Goal: Task Accomplishment & Management: Use online tool/utility

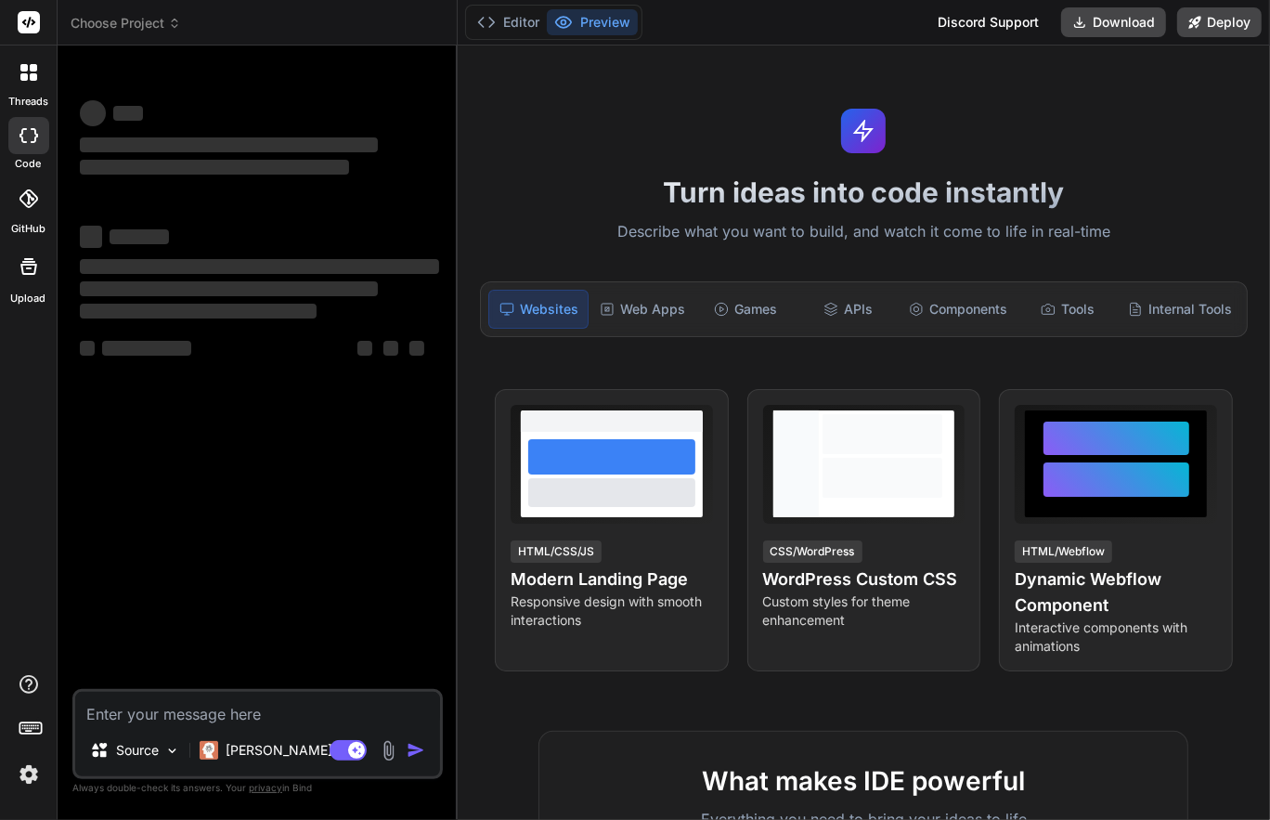
click at [29, 774] on img at bounding box center [29, 775] width 32 height 32
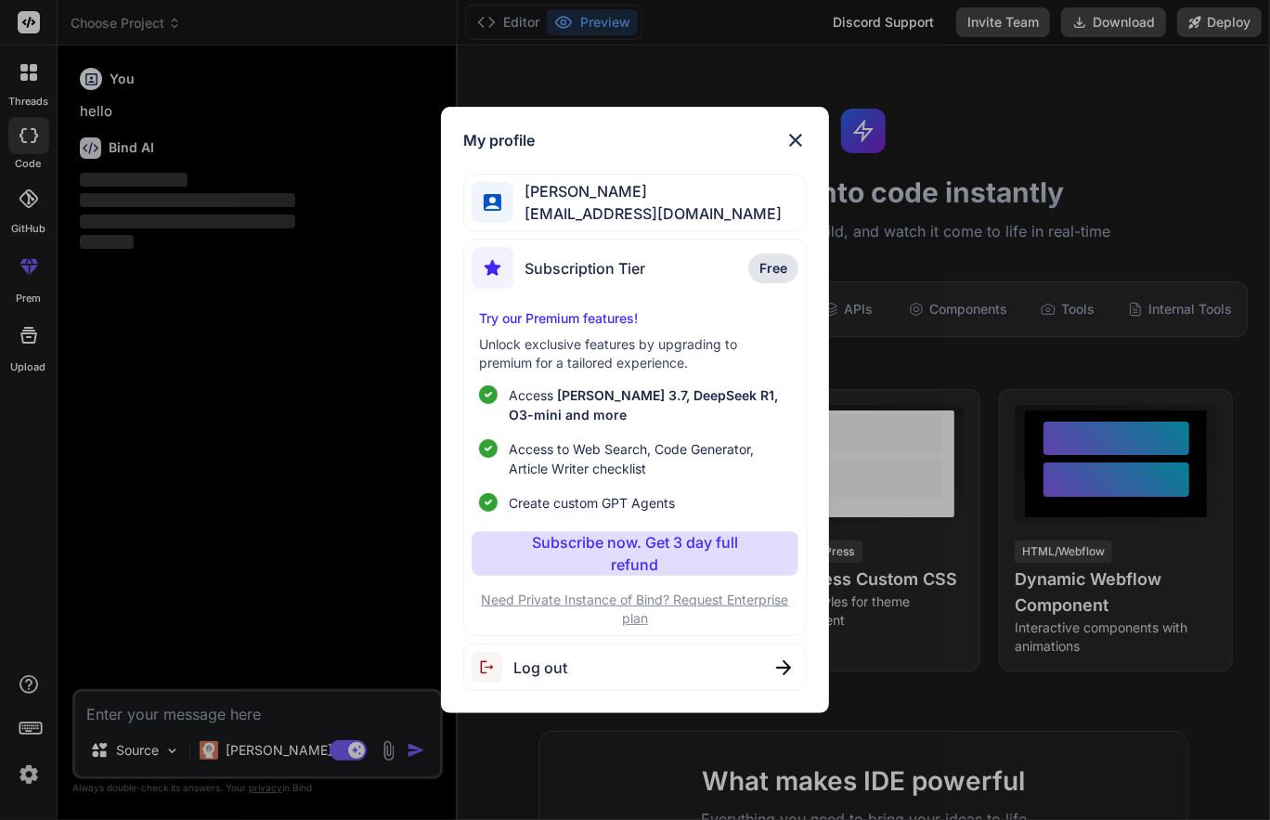
click at [29, 774] on div "My profile Charles cdubyamedia@gmail.com Subscription Tier Free Try our Premium…" at bounding box center [635, 410] width 1270 height 820
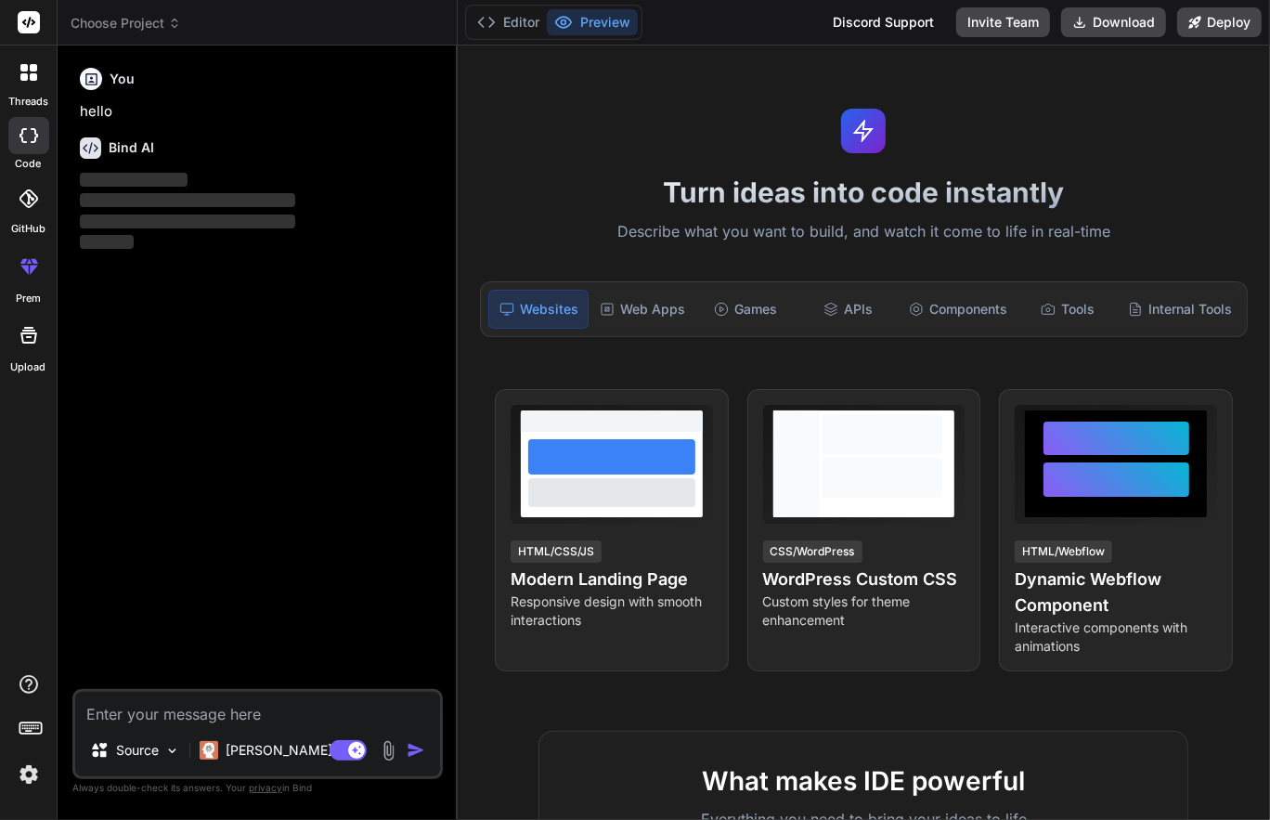
click at [29, 774] on img at bounding box center [29, 775] width 32 height 32
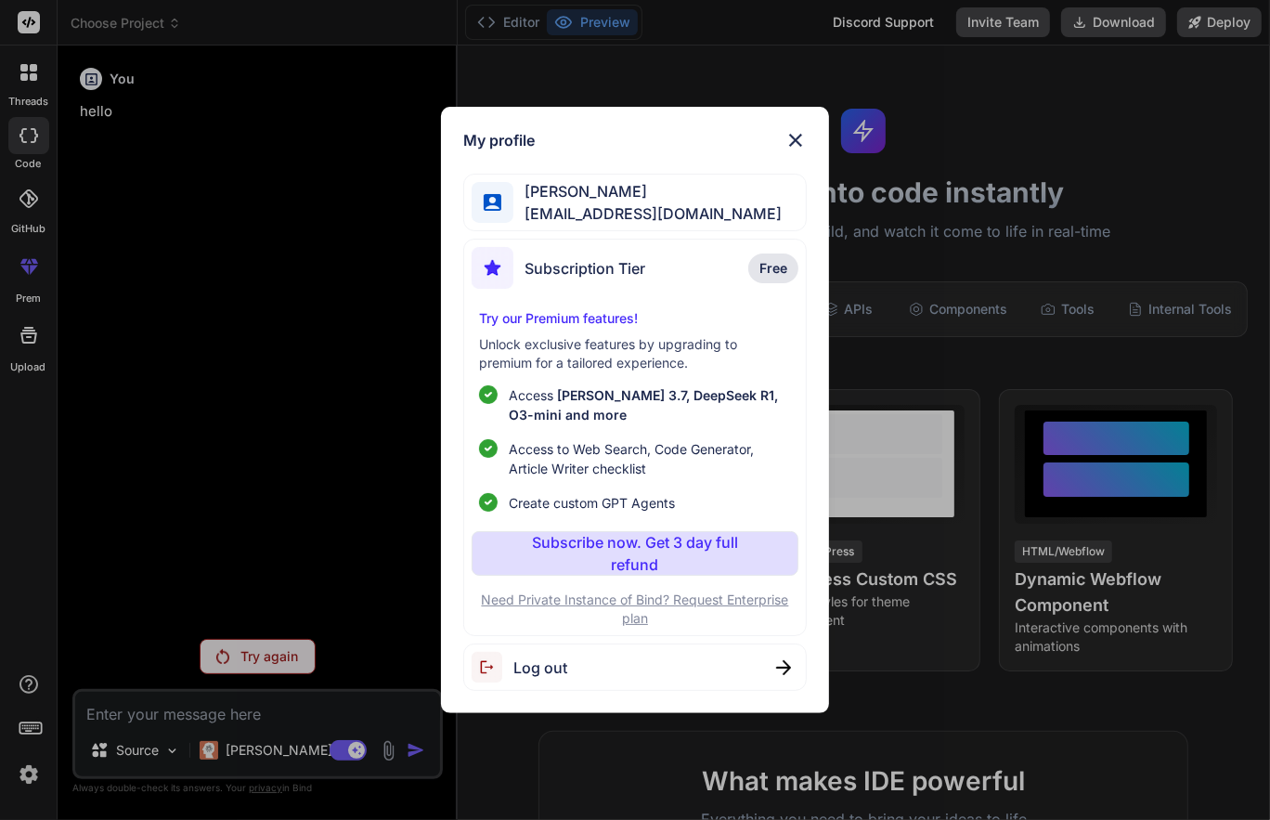
click at [614, 667] on div "Log out" at bounding box center [635, 666] width 344 height 47
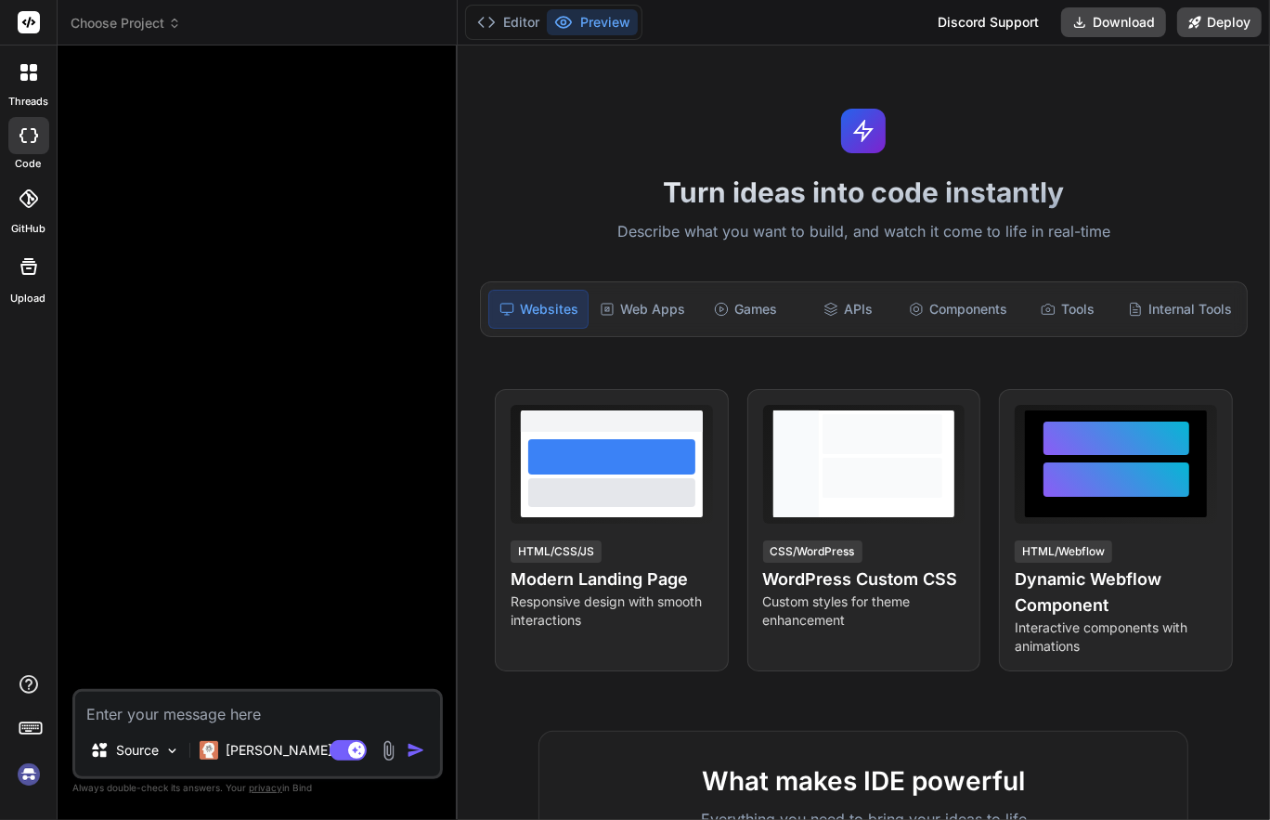
click at [32, 777] on img at bounding box center [29, 775] width 32 height 32
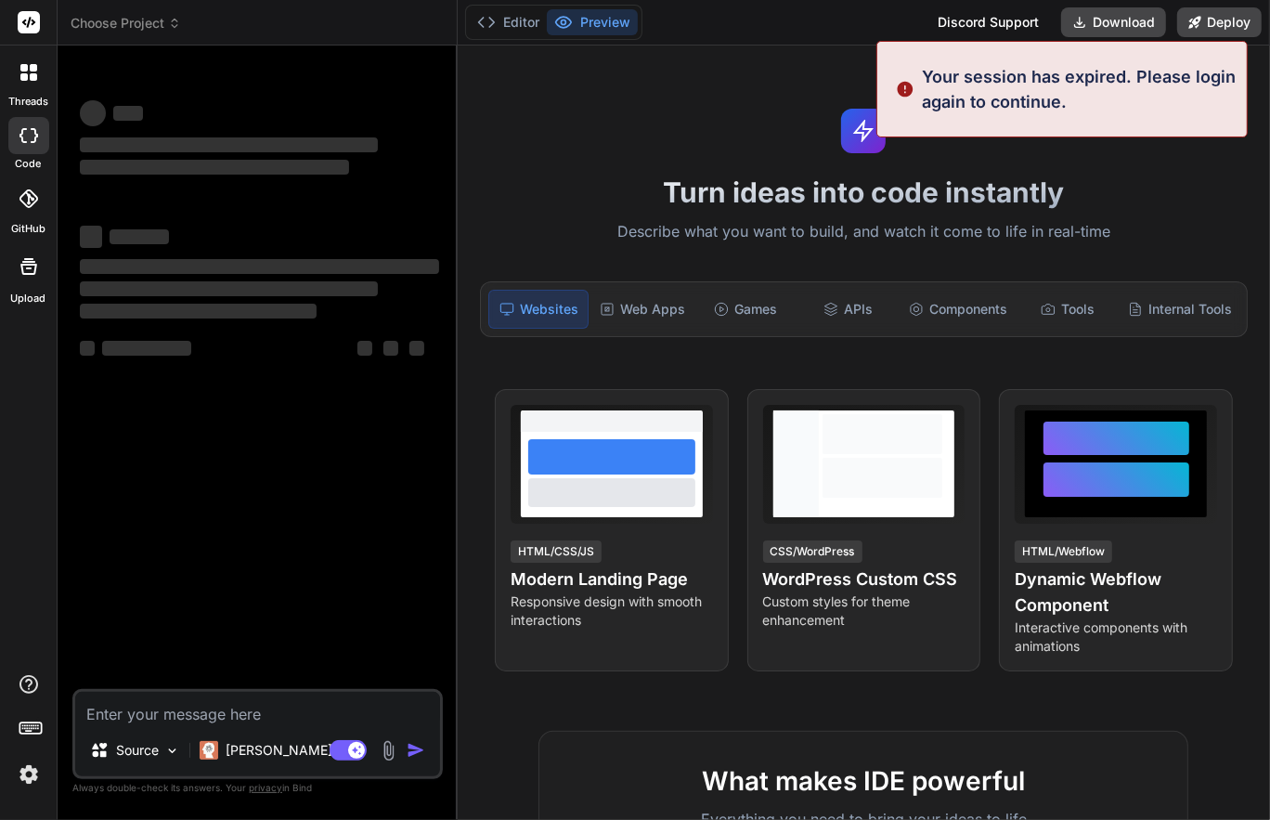
type textarea "x"
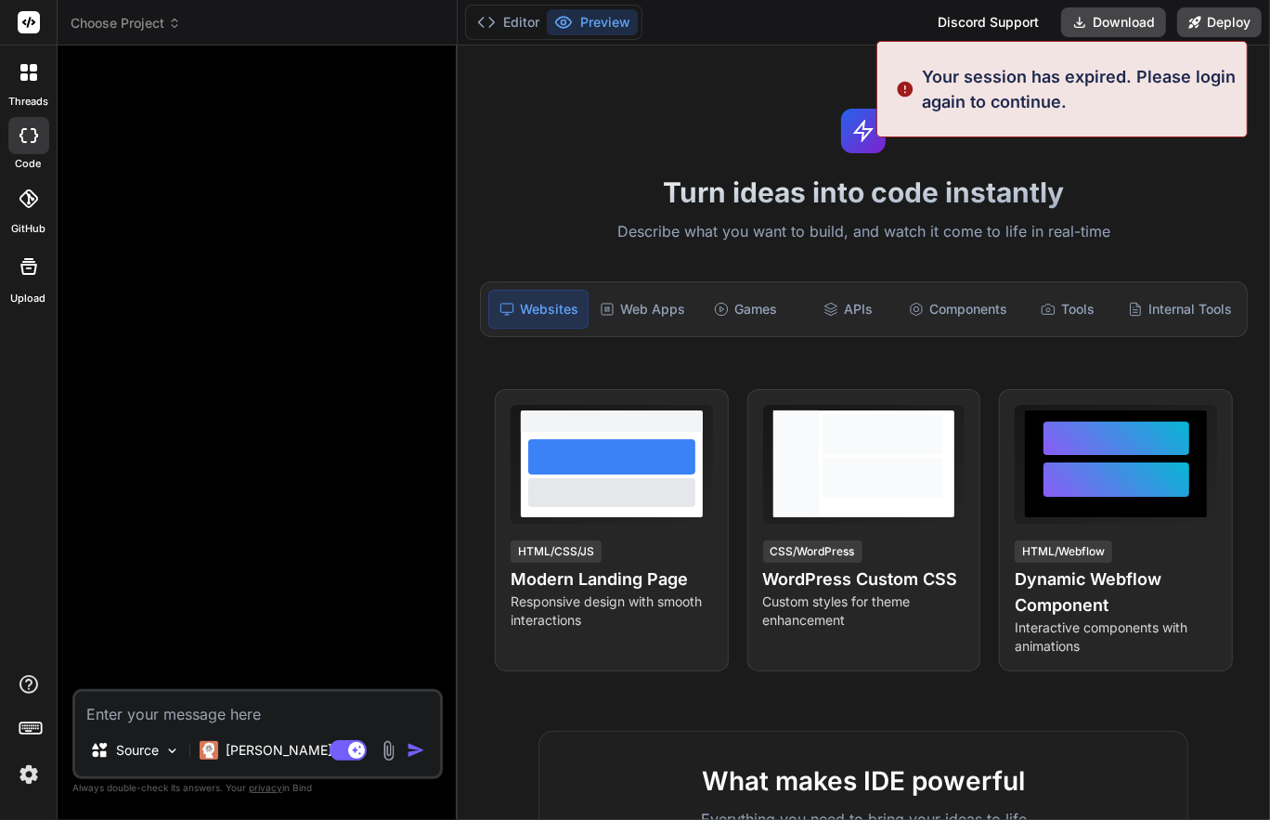
click at [30, 774] on img at bounding box center [29, 775] width 32 height 32
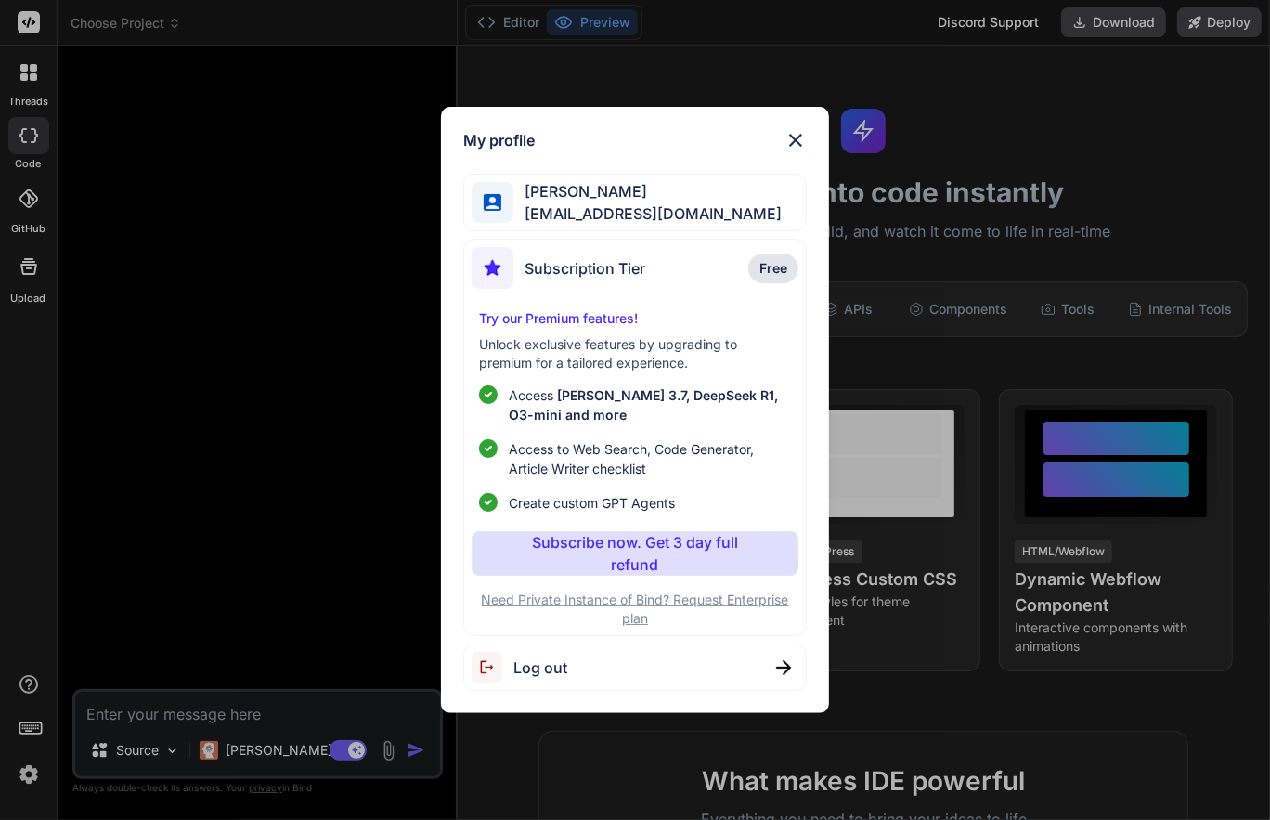
click at [30, 774] on div "My profile Charles Woodruff cwoodruff@gmail.com Subscription Tier Free Try our …" at bounding box center [635, 410] width 1270 height 820
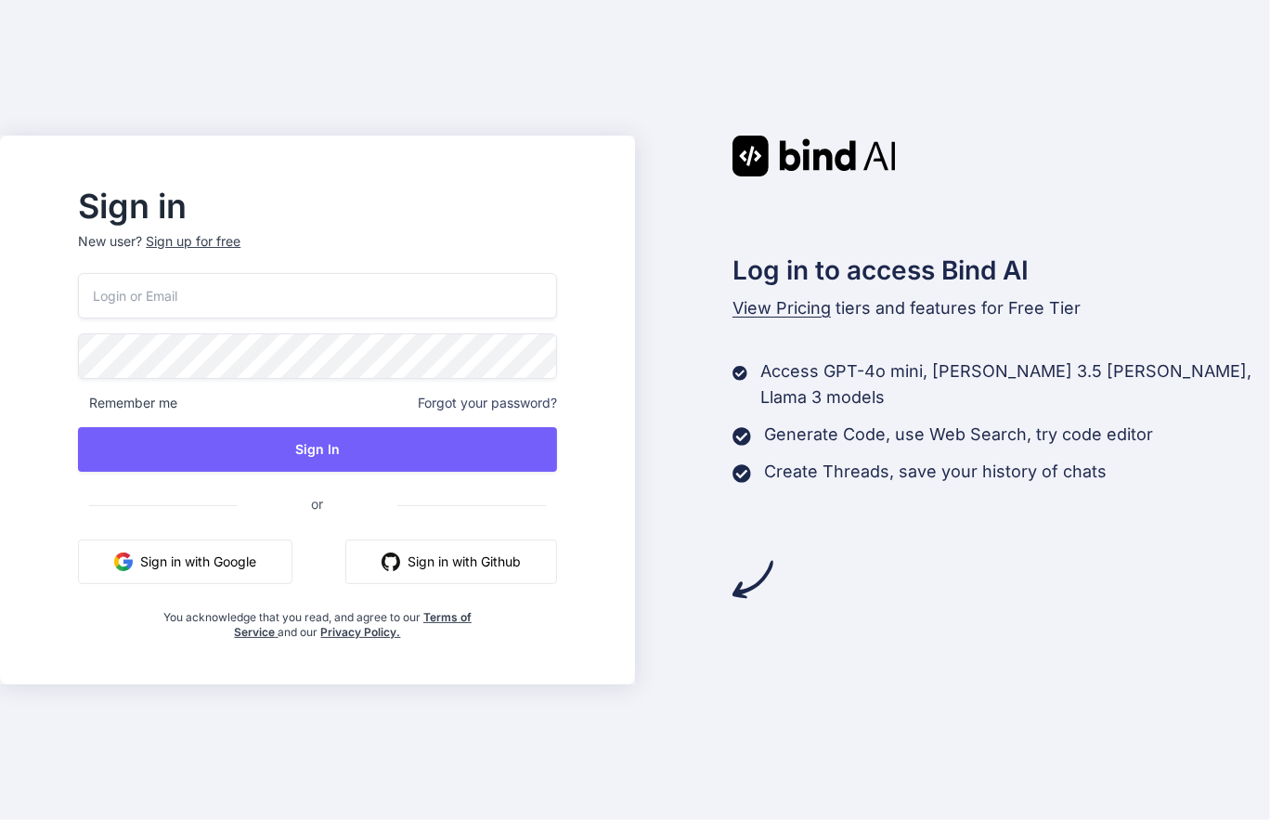
click at [277, 571] on button "Sign in with Google" at bounding box center [185, 561] width 214 height 45
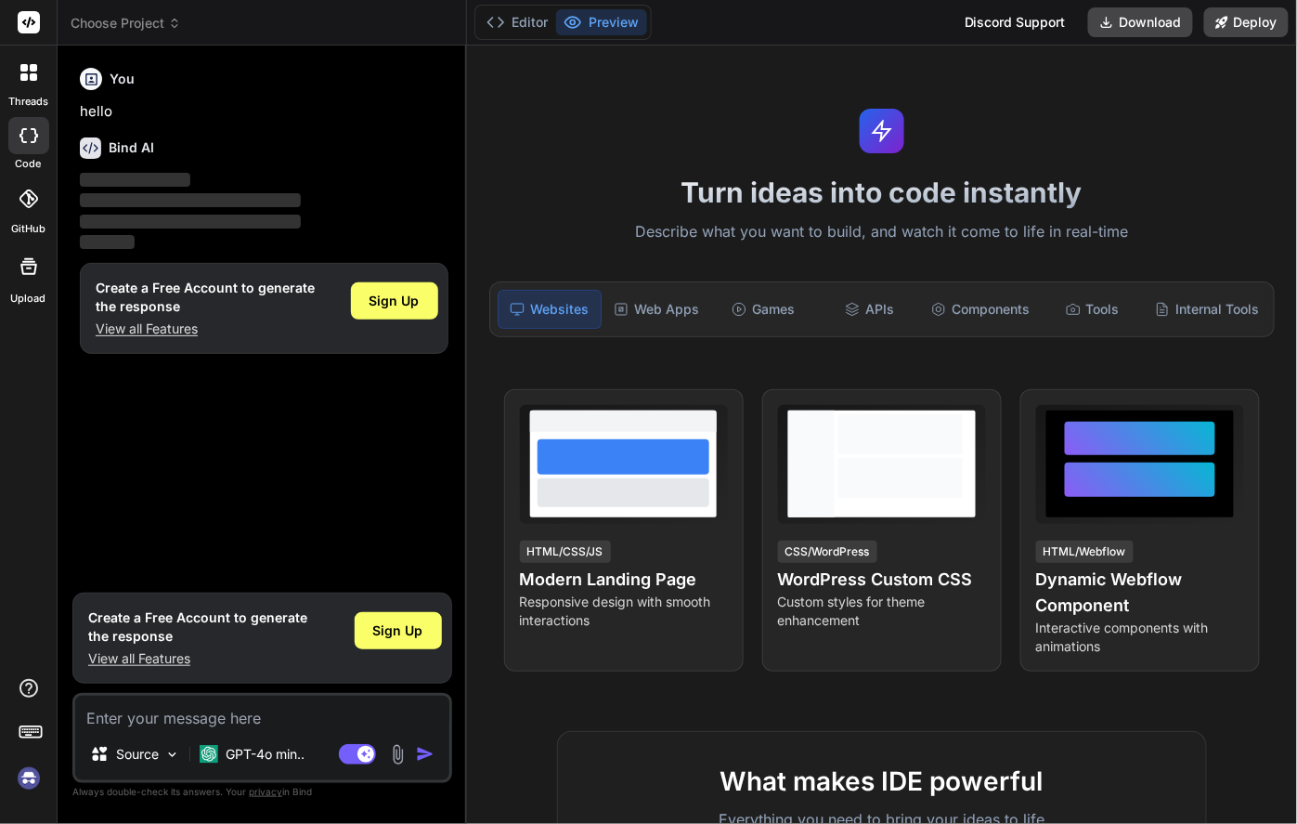
click at [25, 785] on img at bounding box center [29, 778] width 32 height 32
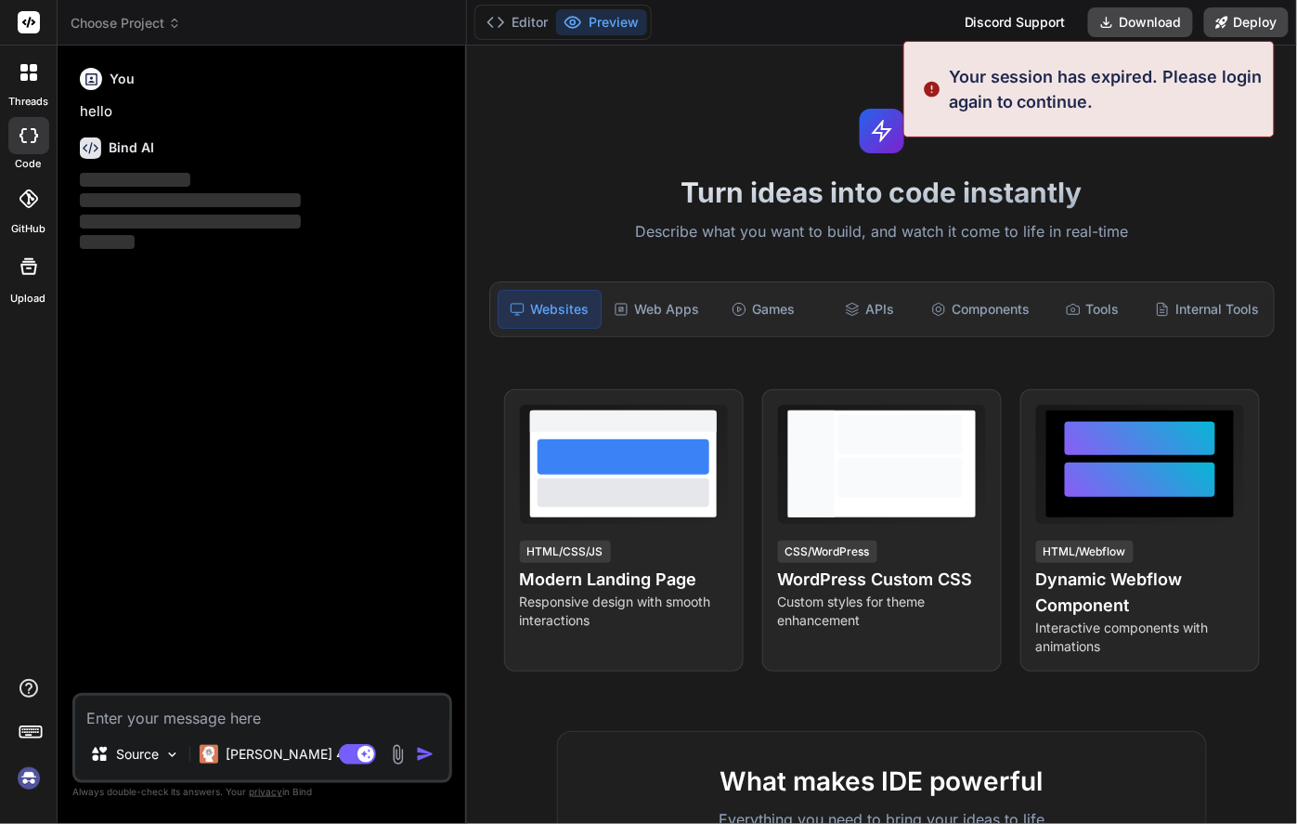
click at [30, 778] on img at bounding box center [29, 778] width 32 height 32
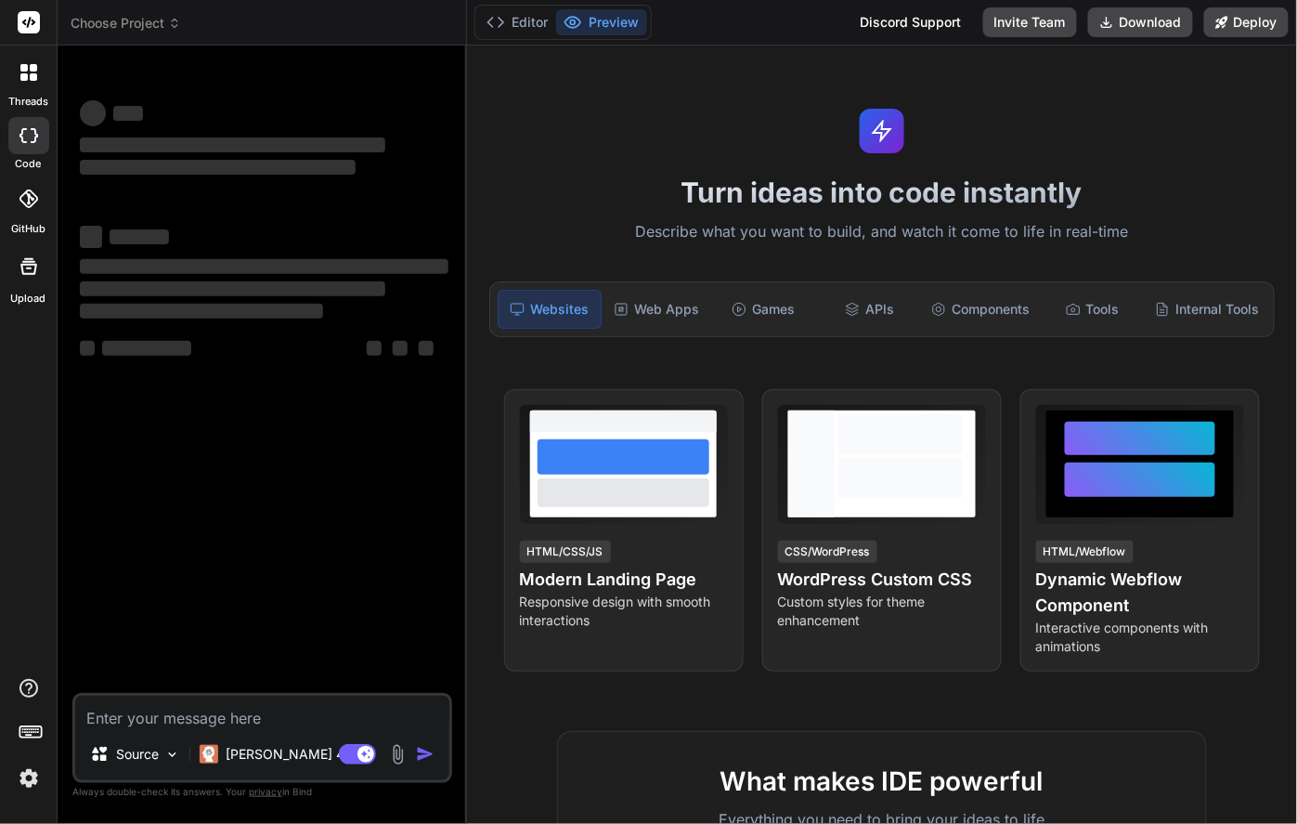
type textarea "x"
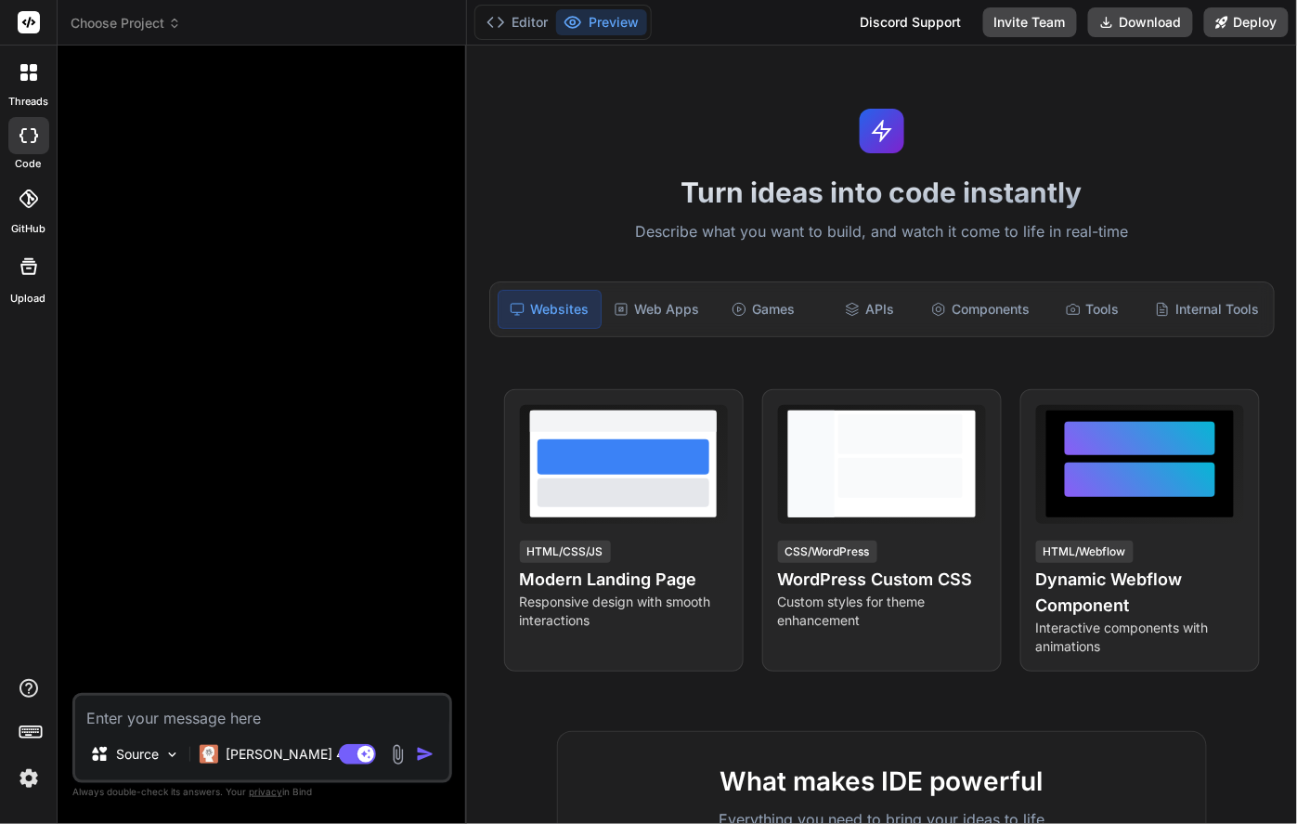
click at [30, 776] on img at bounding box center [29, 778] width 32 height 32
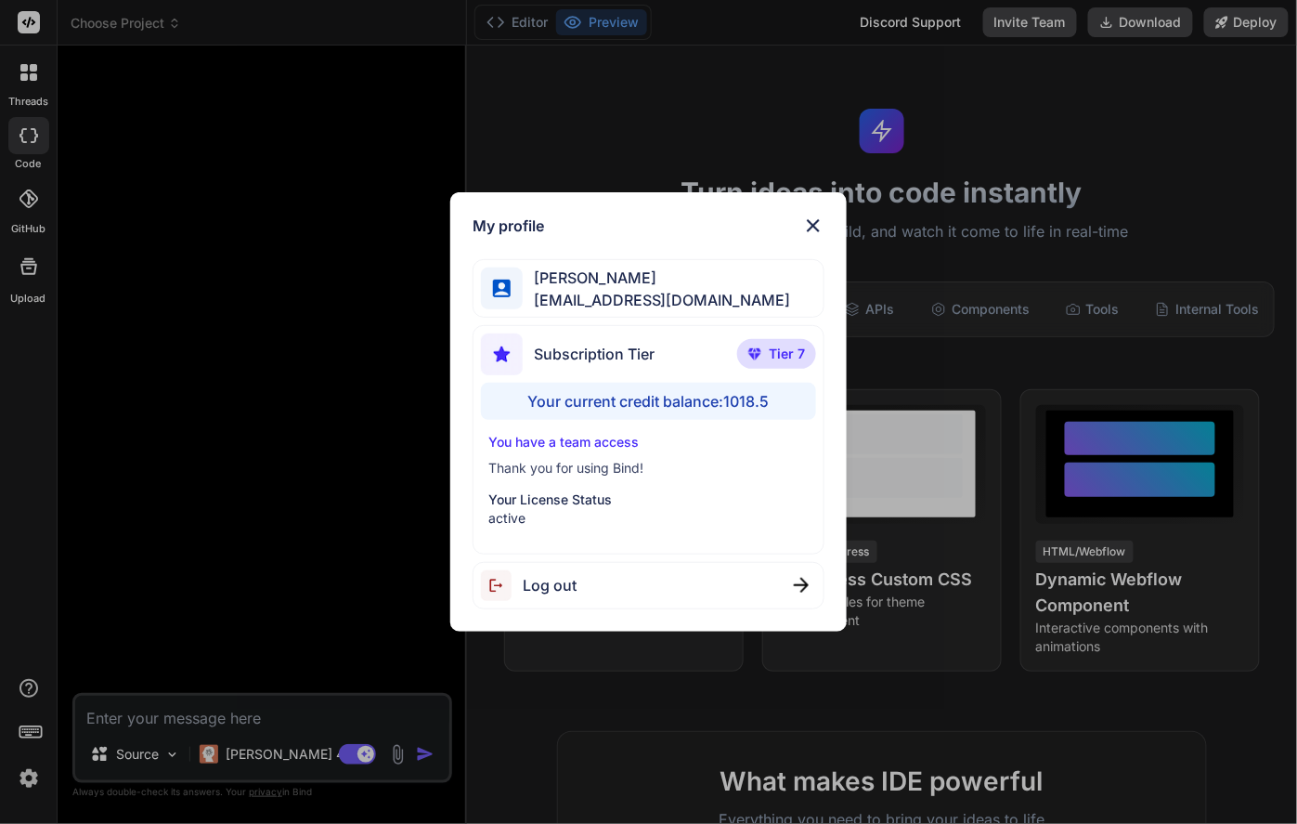
click at [30, 776] on div "My profile Charles Woodruff cwoodruff@gmail.com Subscription Tier Tier 7 Your c…" at bounding box center [648, 412] width 1297 height 824
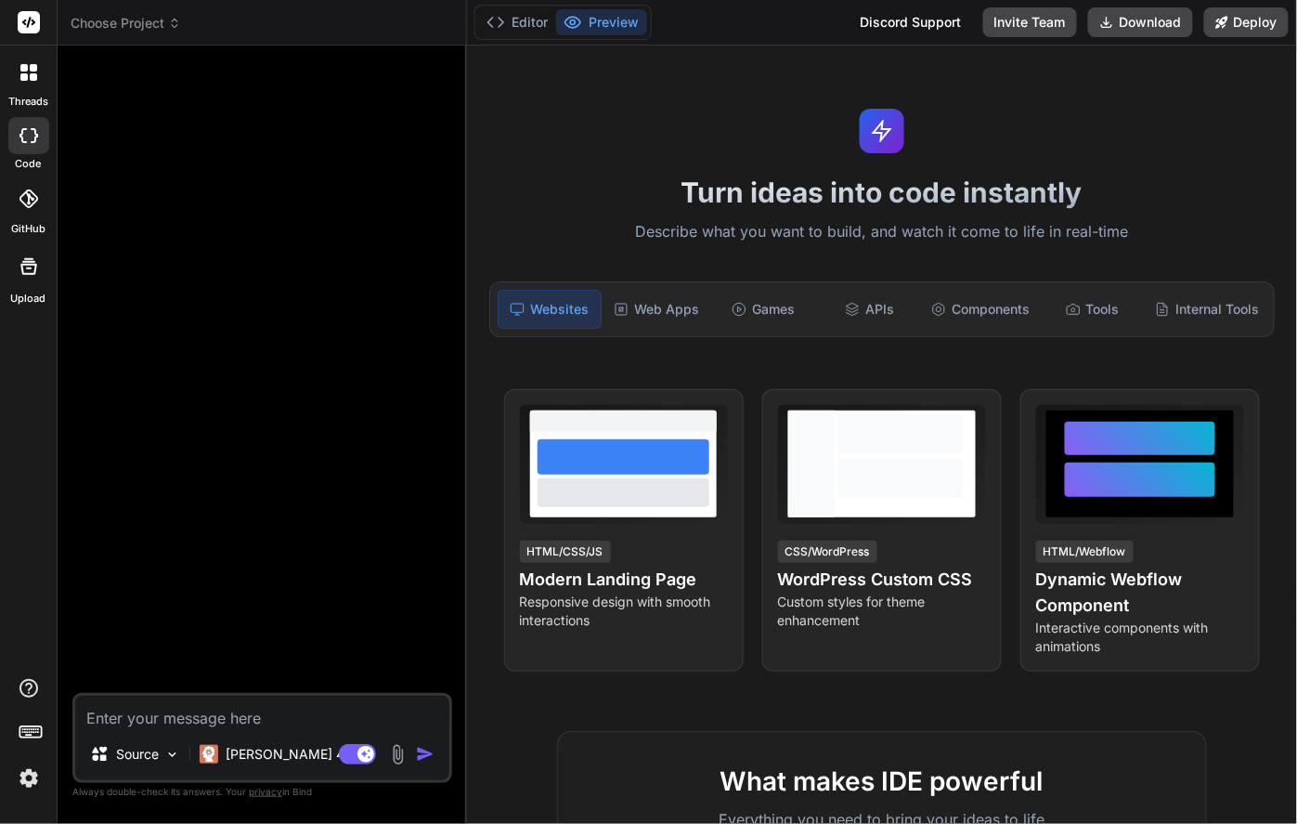
click at [30, 776] on img at bounding box center [29, 778] width 32 height 32
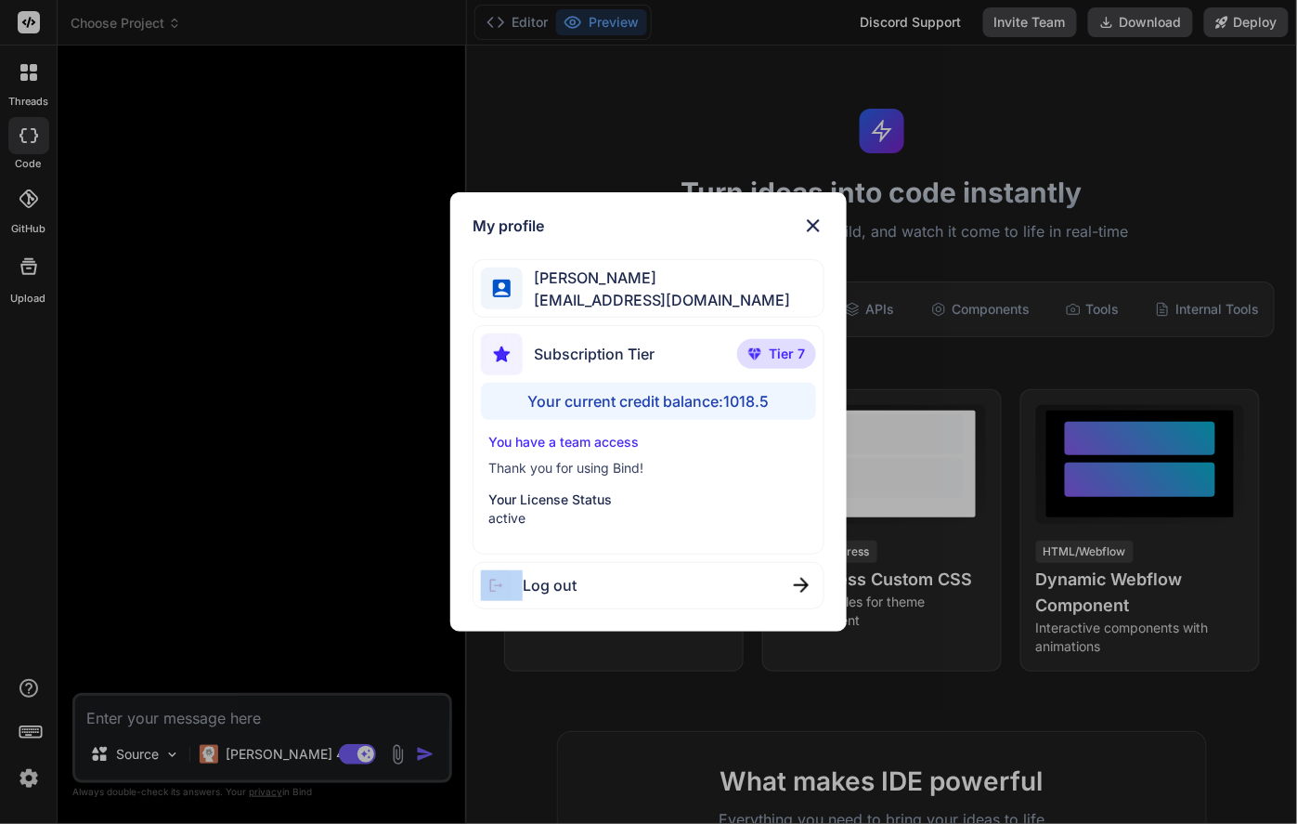
click at [30, 776] on div "My profile Charles Woodruff cwoodruff@gmail.com Subscription Tier Tier 7 Your c…" at bounding box center [648, 412] width 1297 height 824
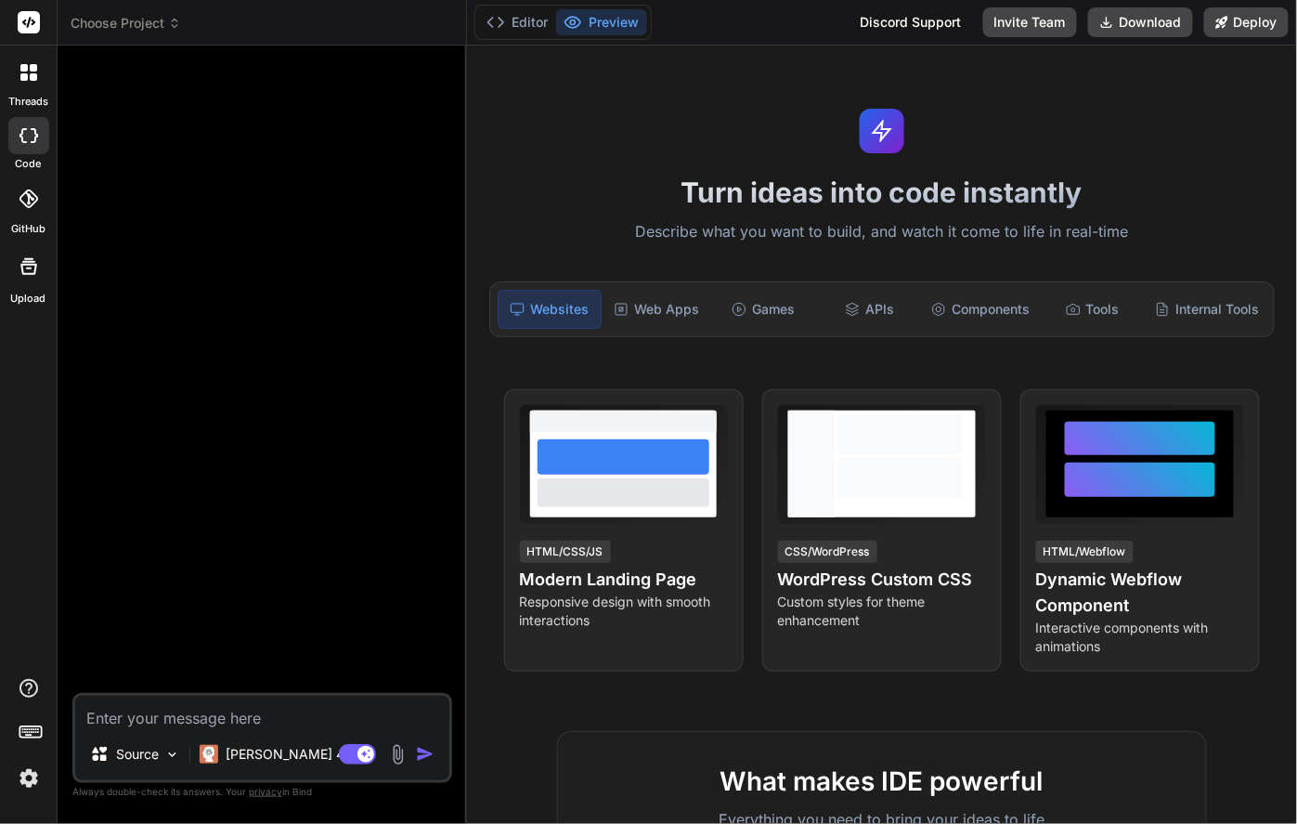
click at [175, 19] on icon at bounding box center [175, 20] width 6 height 3
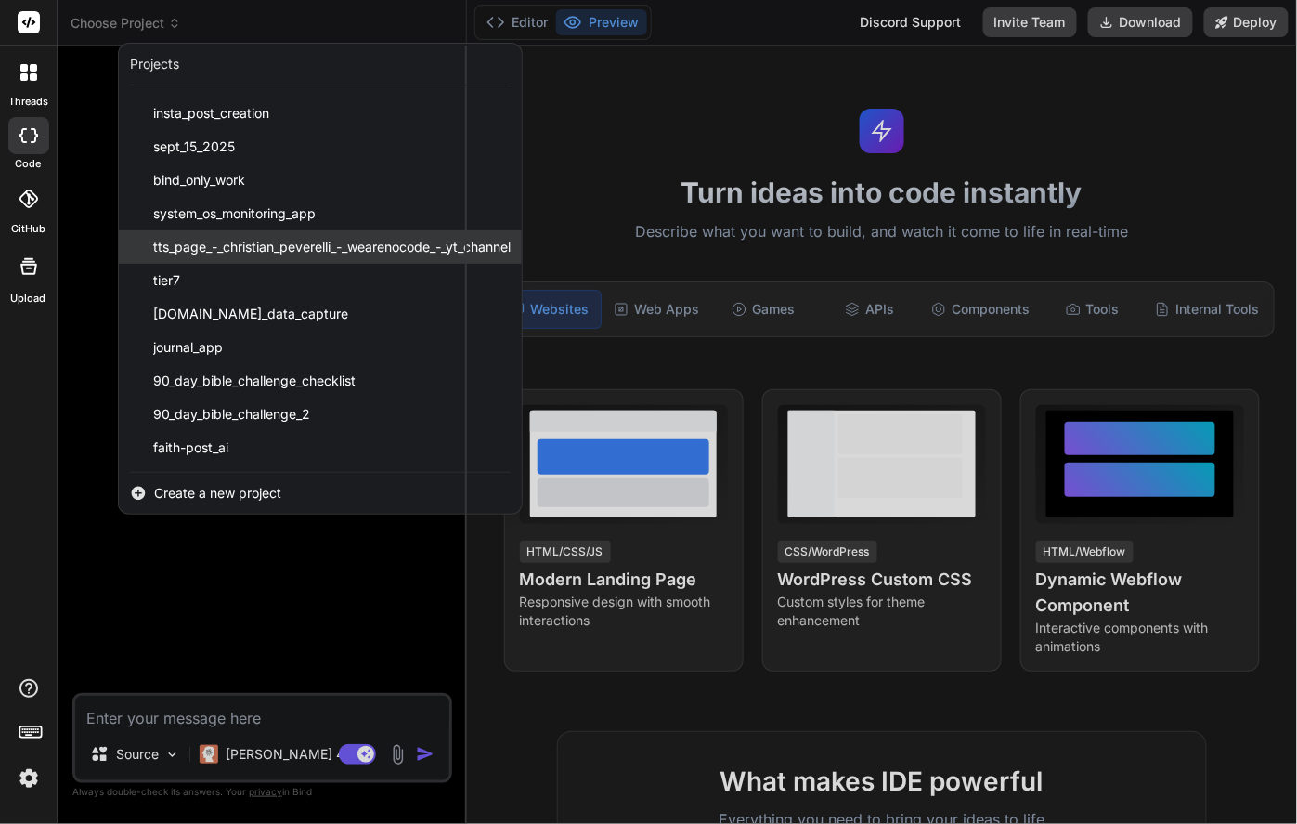
scroll to position [230, 0]
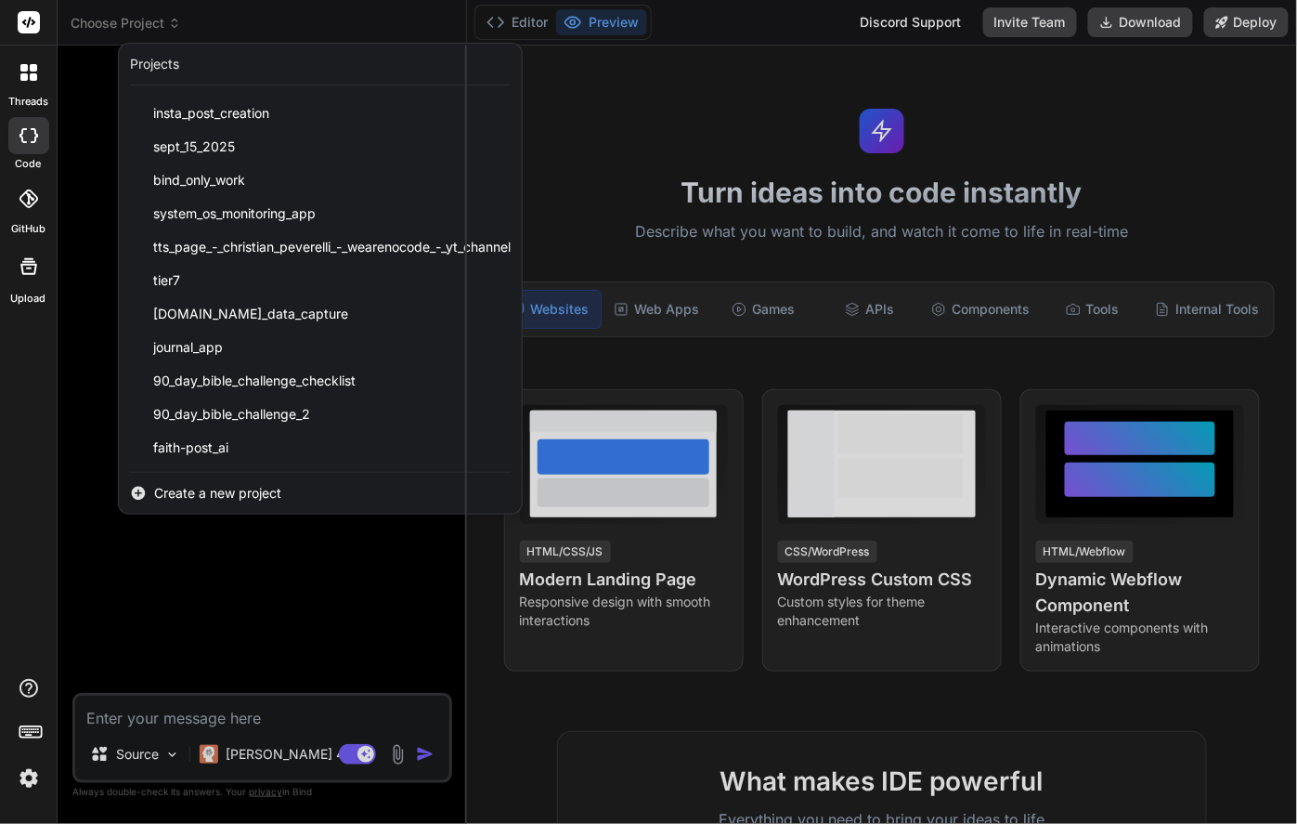
click at [195, 487] on span "Create a new project" at bounding box center [217, 493] width 127 height 19
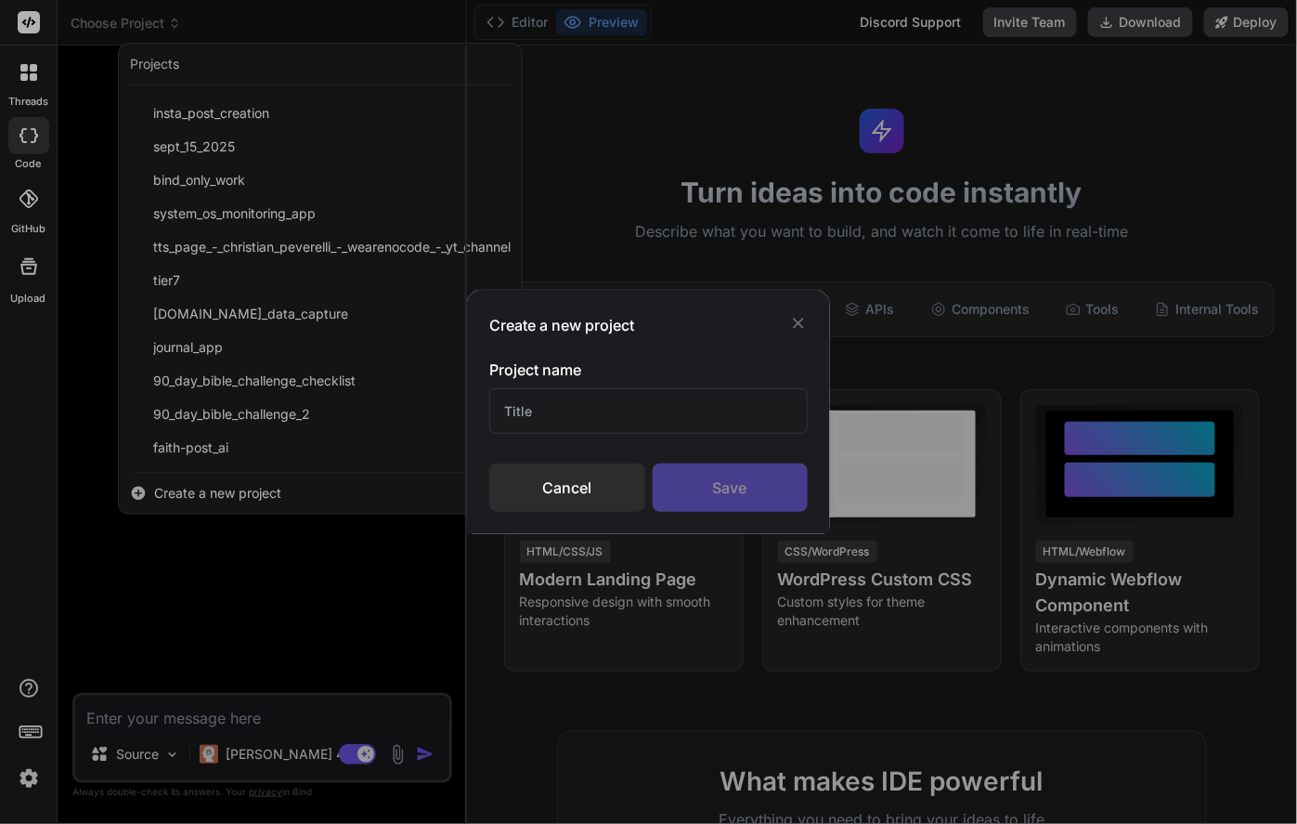
click at [573, 405] on input "text" at bounding box center [648, 410] width 318 height 45
type input "Goal-Tracking-App"
click at [741, 496] on div "Save" at bounding box center [731, 487] width 156 height 48
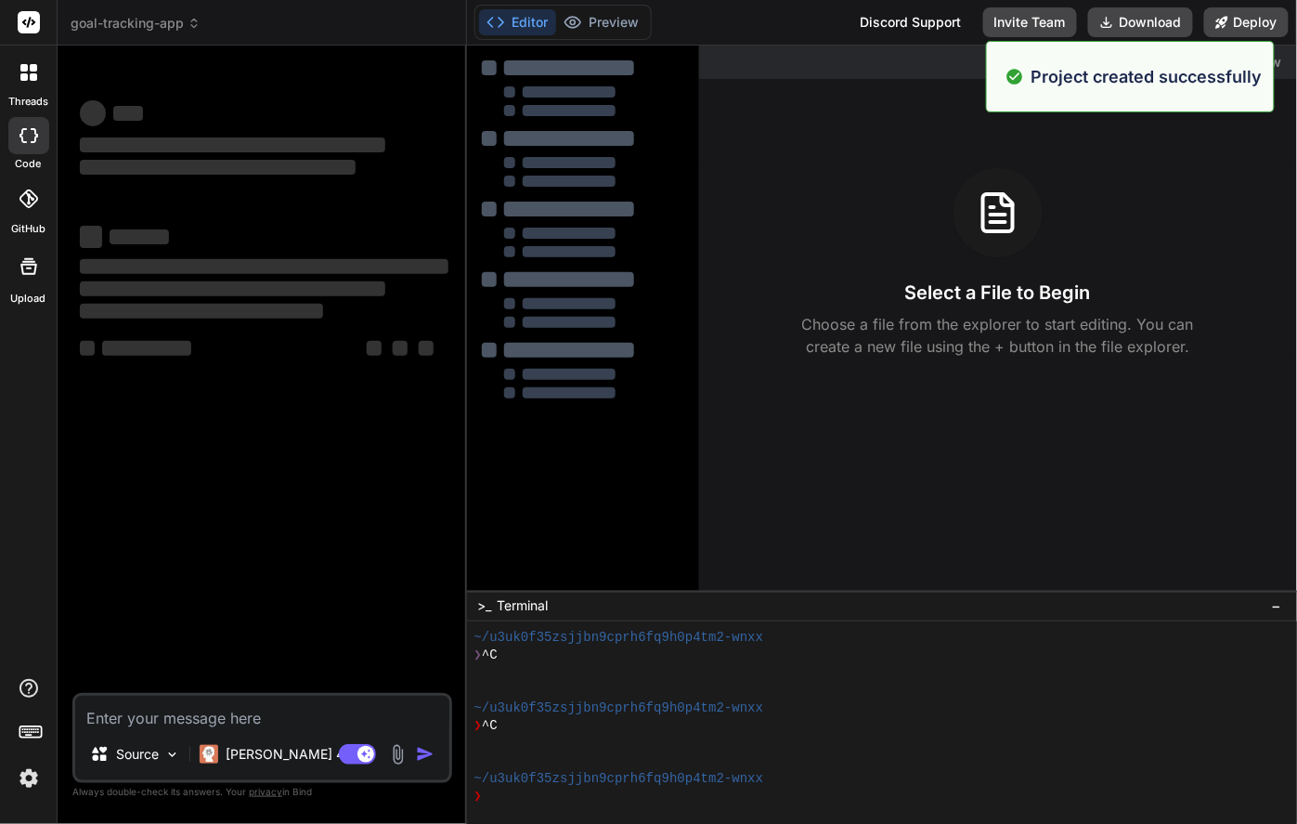
scroll to position [34, 0]
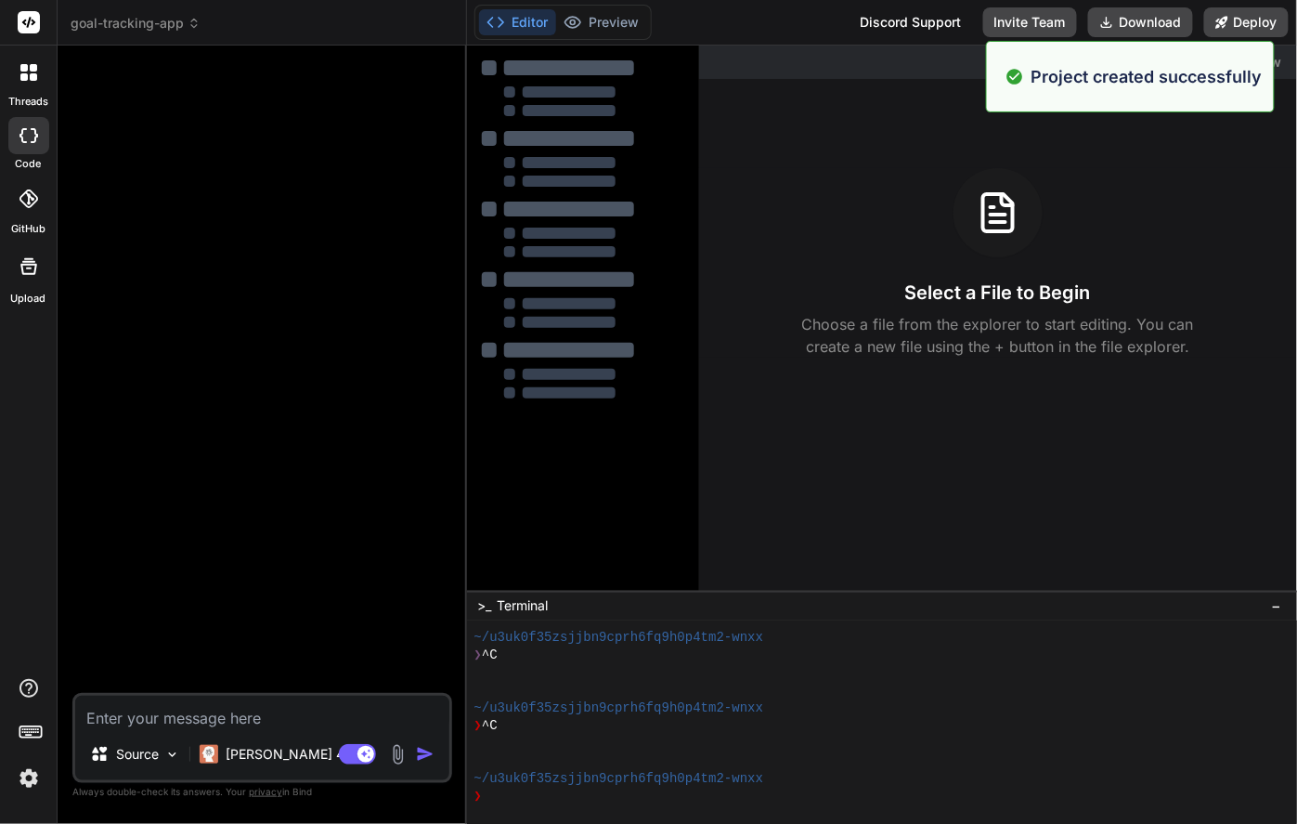
type textarea "x"
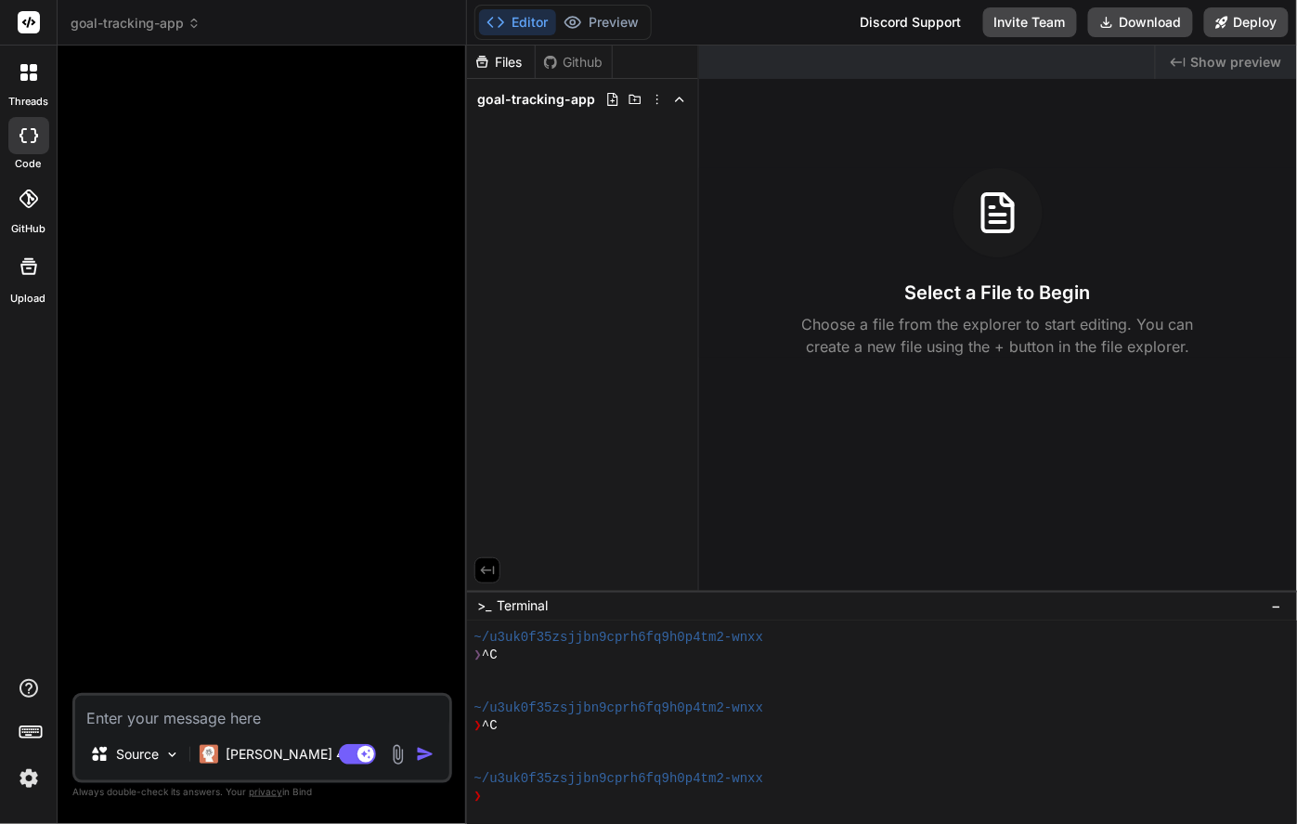
click at [27, 214] on div at bounding box center [28, 198] width 41 height 41
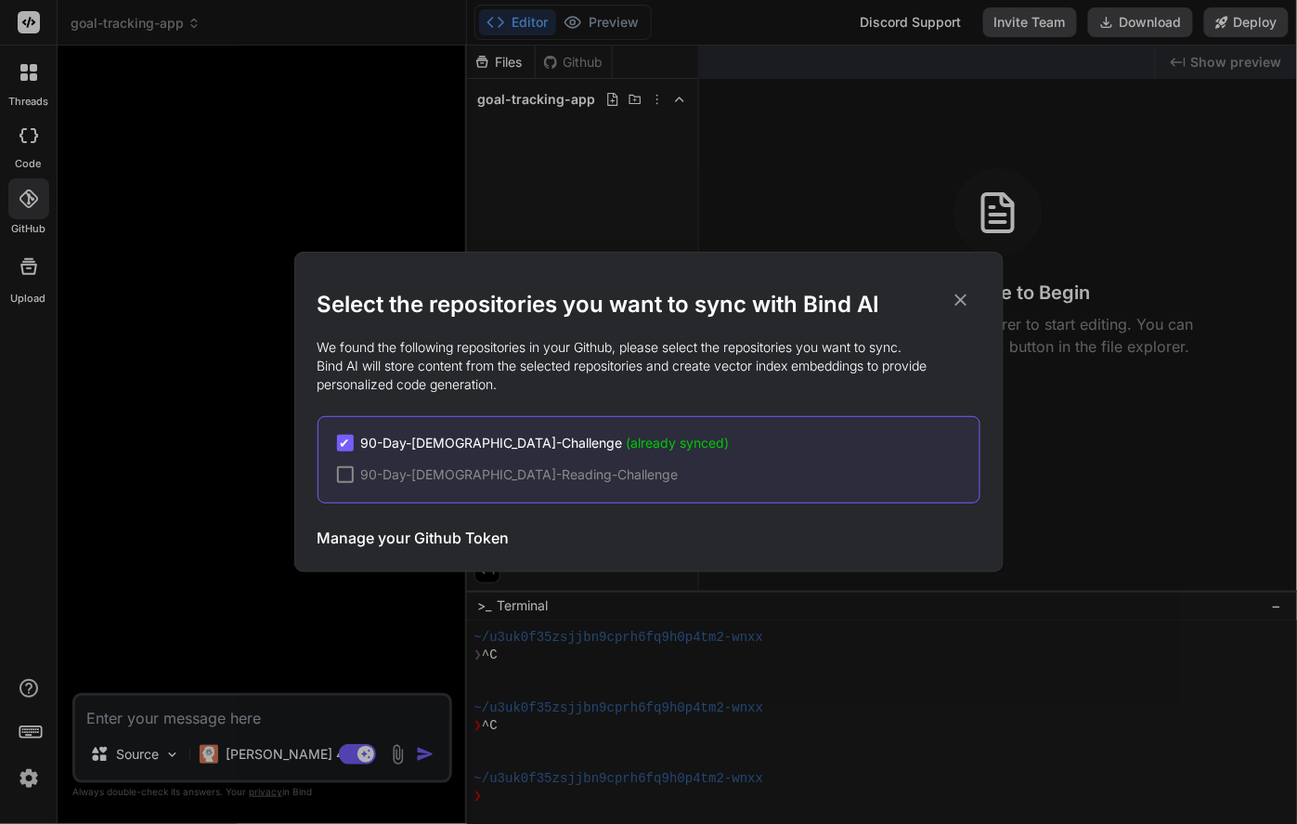
click at [338, 447] on div "✔" at bounding box center [345, 443] width 17 height 17
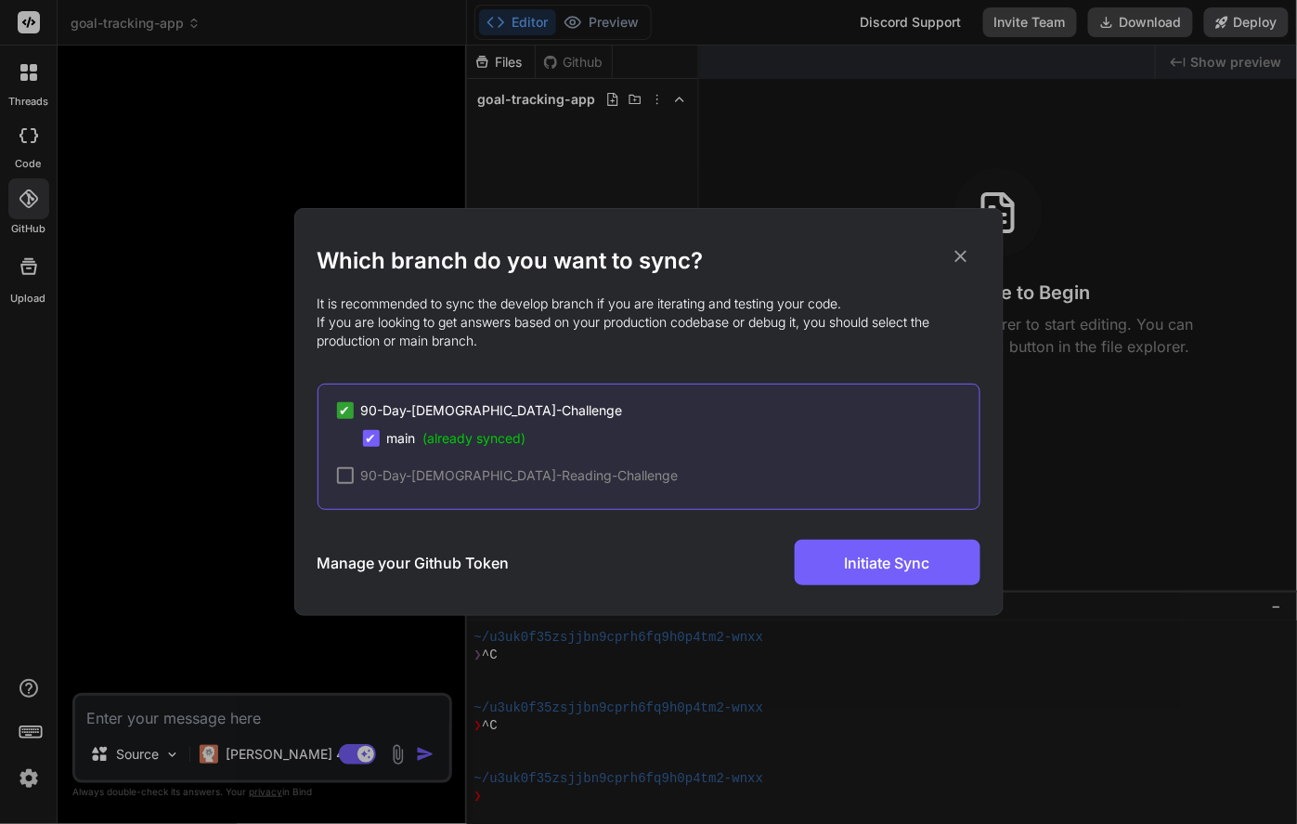
click at [440, 562] on h3 "Manage your Github Token" at bounding box center [414, 563] width 192 height 22
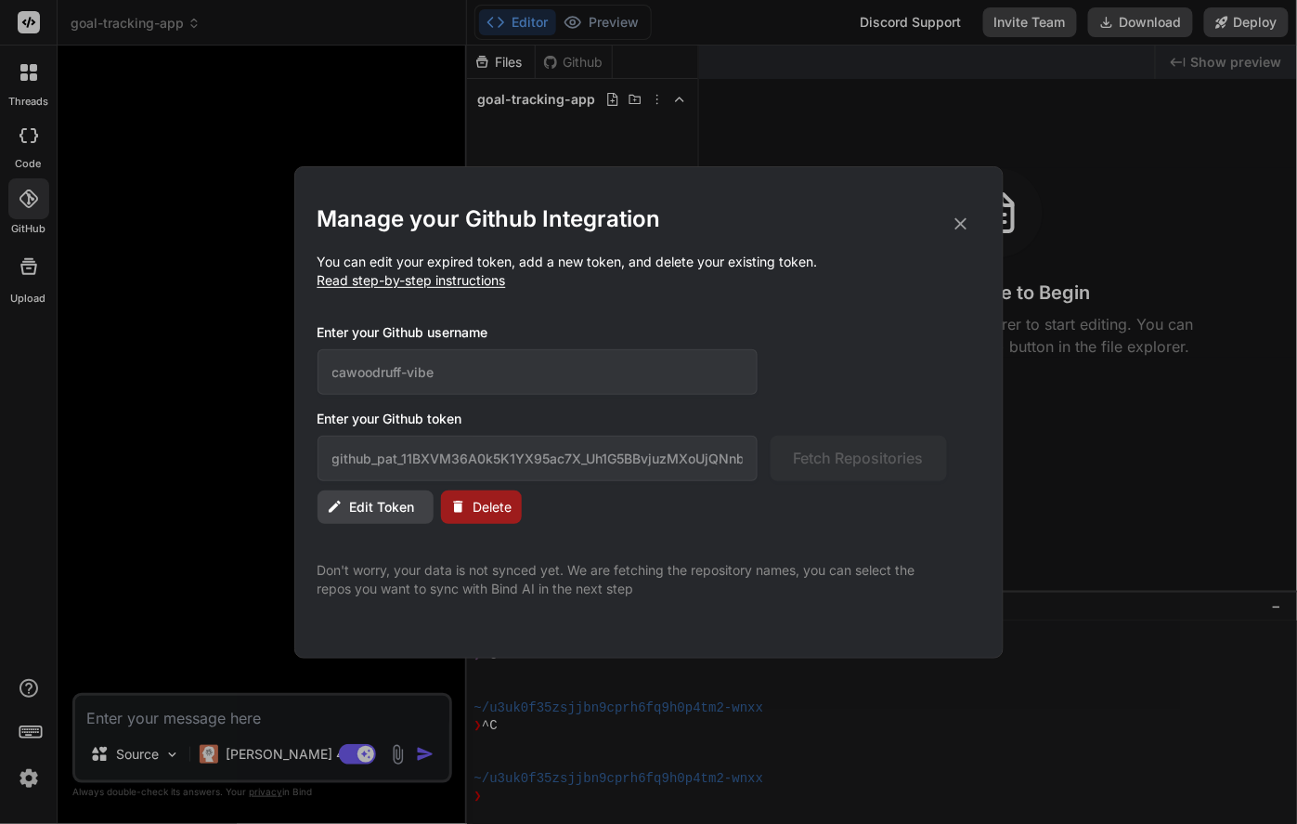
click at [958, 219] on icon at bounding box center [961, 224] width 20 height 20
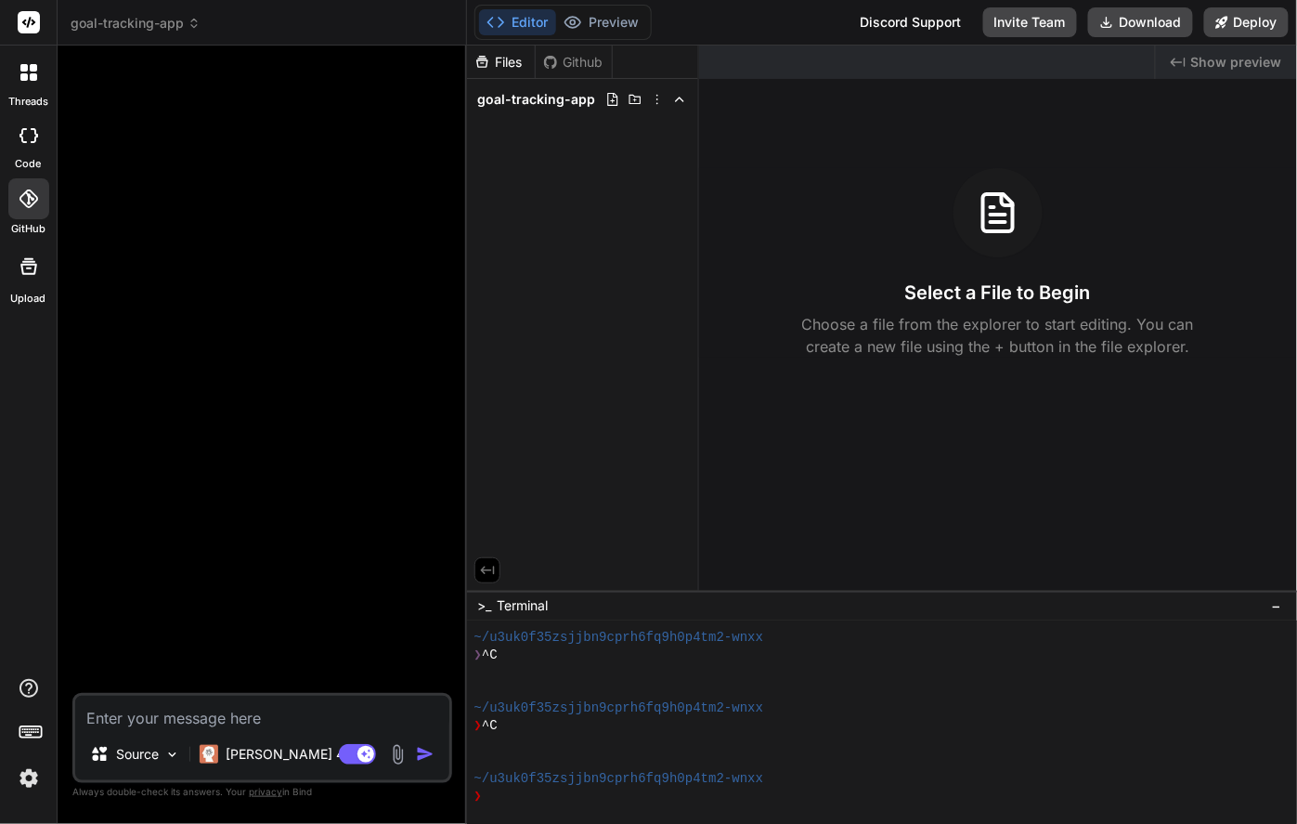
click at [21, 215] on div at bounding box center [28, 198] width 41 height 41
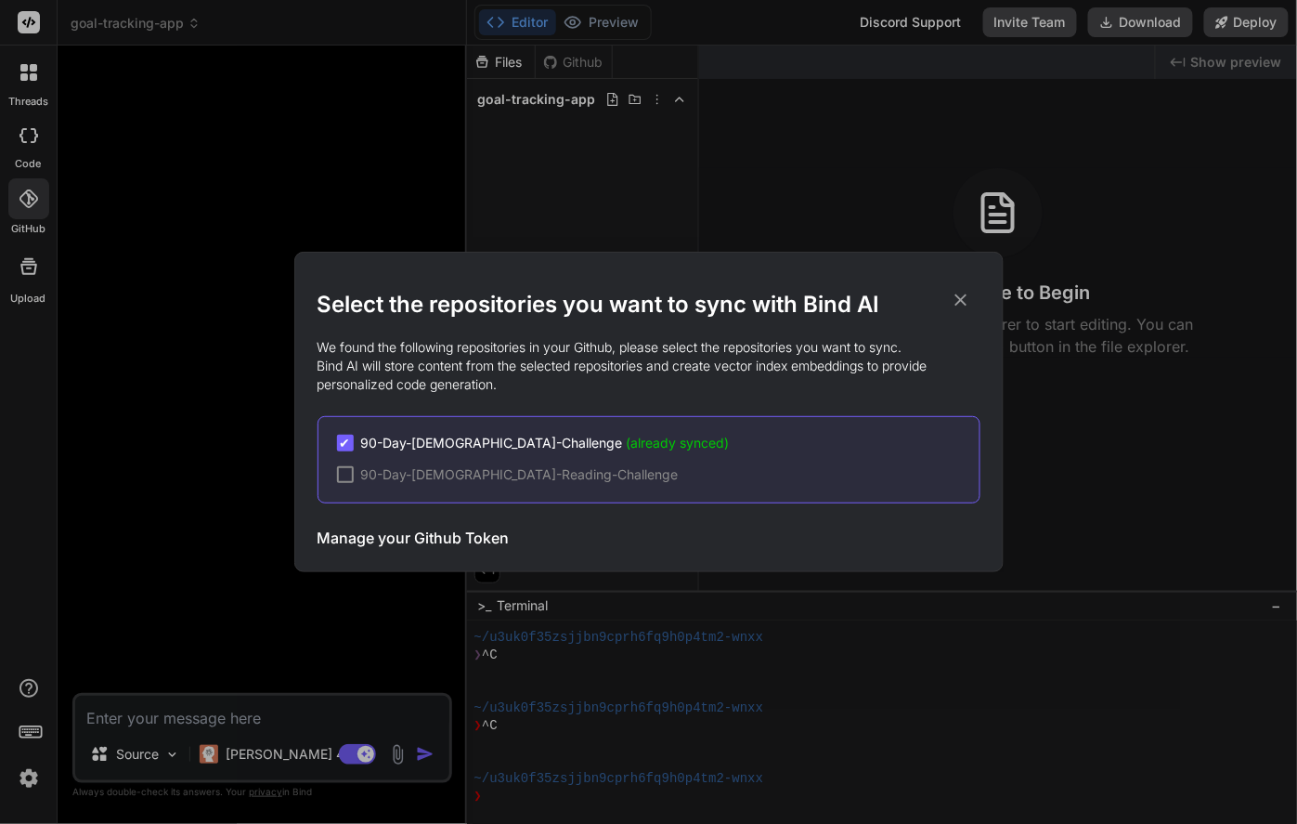
click at [967, 300] on icon at bounding box center [961, 300] width 20 height 20
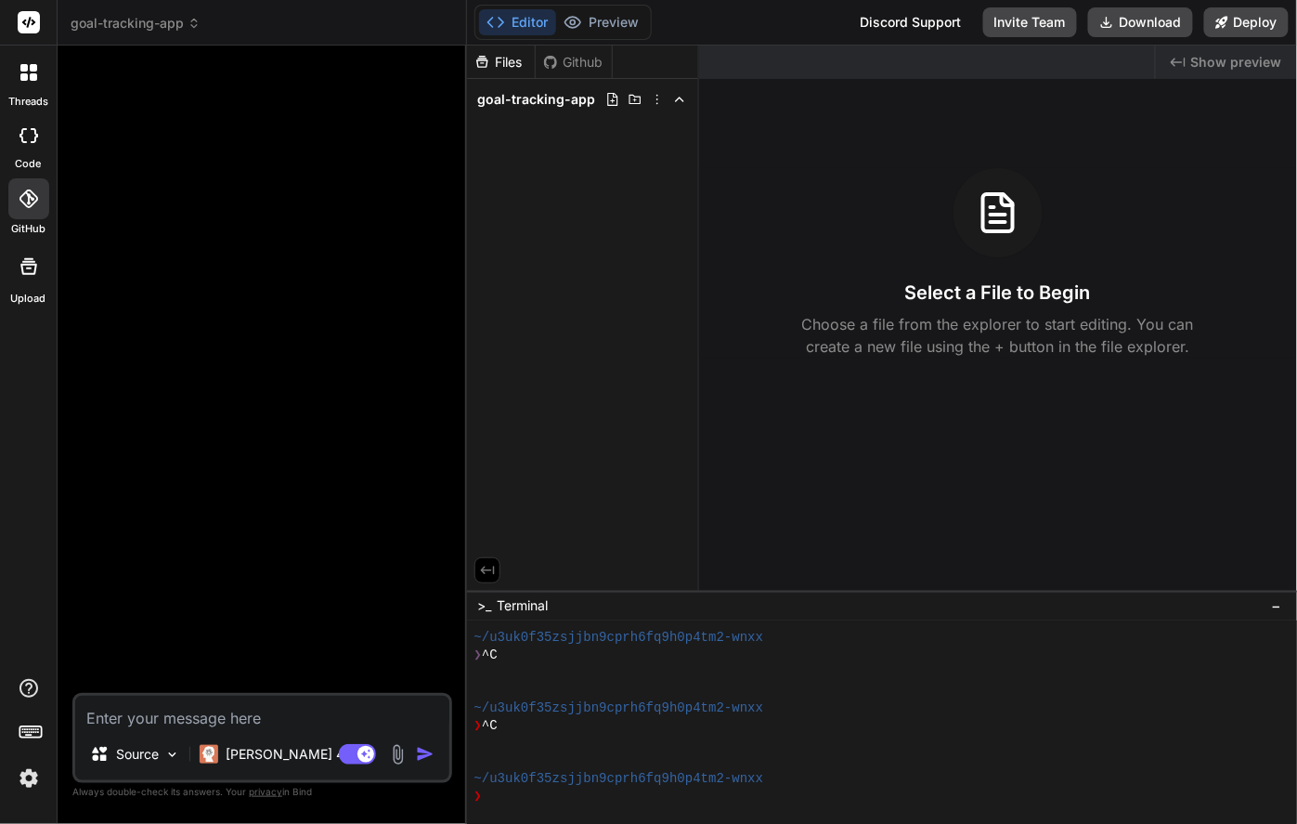
click at [201, 21] on div "goal-tracking-app" at bounding box center [262, 23] width 383 height 19
click at [182, 21] on span "goal-tracking-app" at bounding box center [136, 23] width 130 height 19
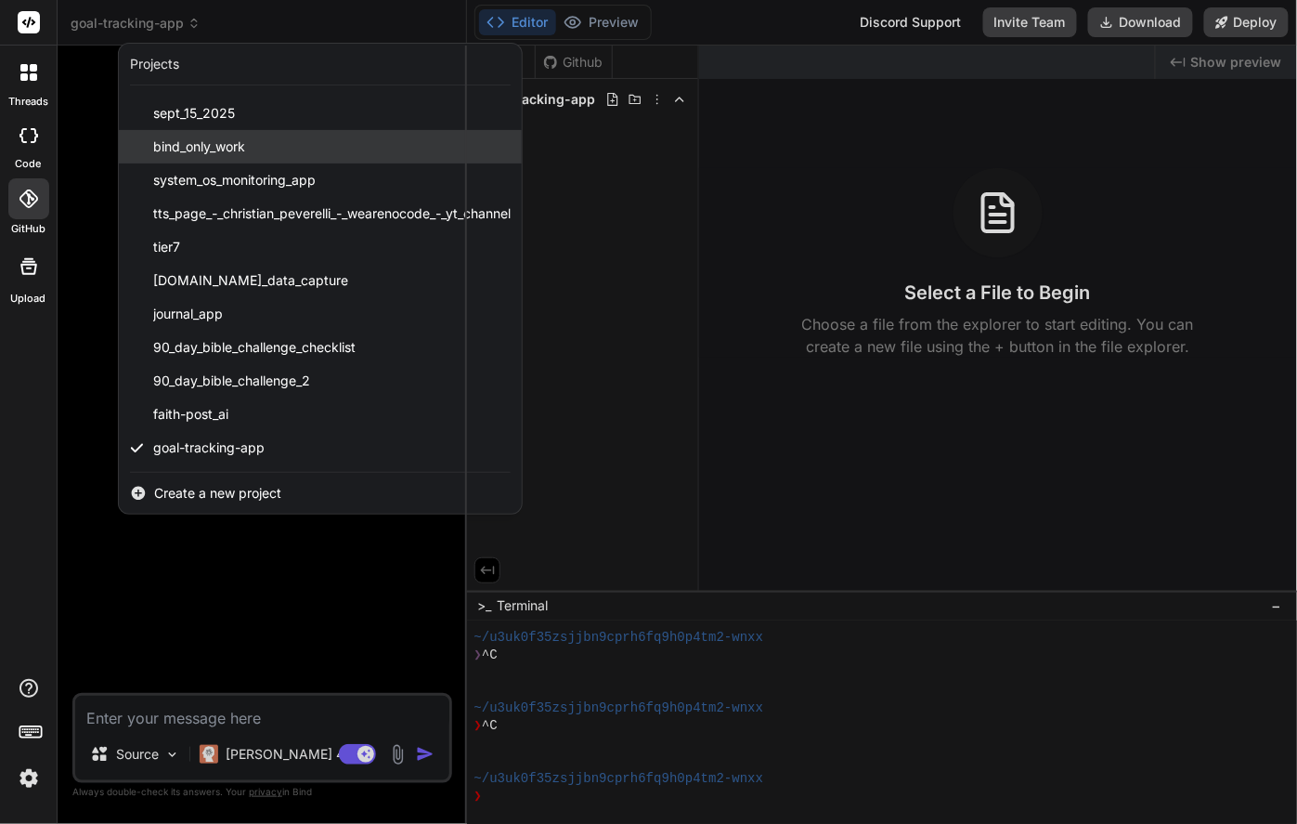
scroll to position [263, 0]
click at [172, 542] on div at bounding box center [648, 412] width 1297 height 824
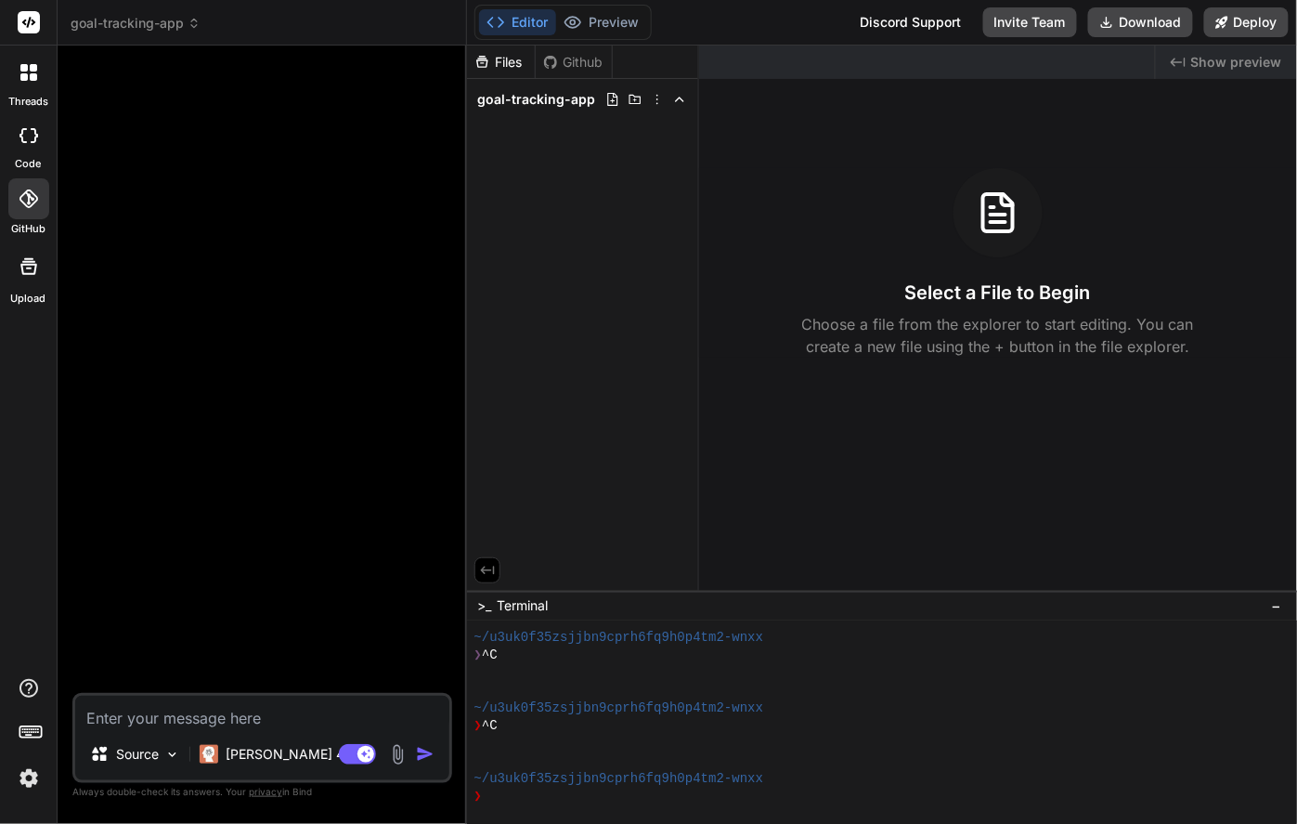
click at [22, 217] on div at bounding box center [28, 198] width 41 height 41
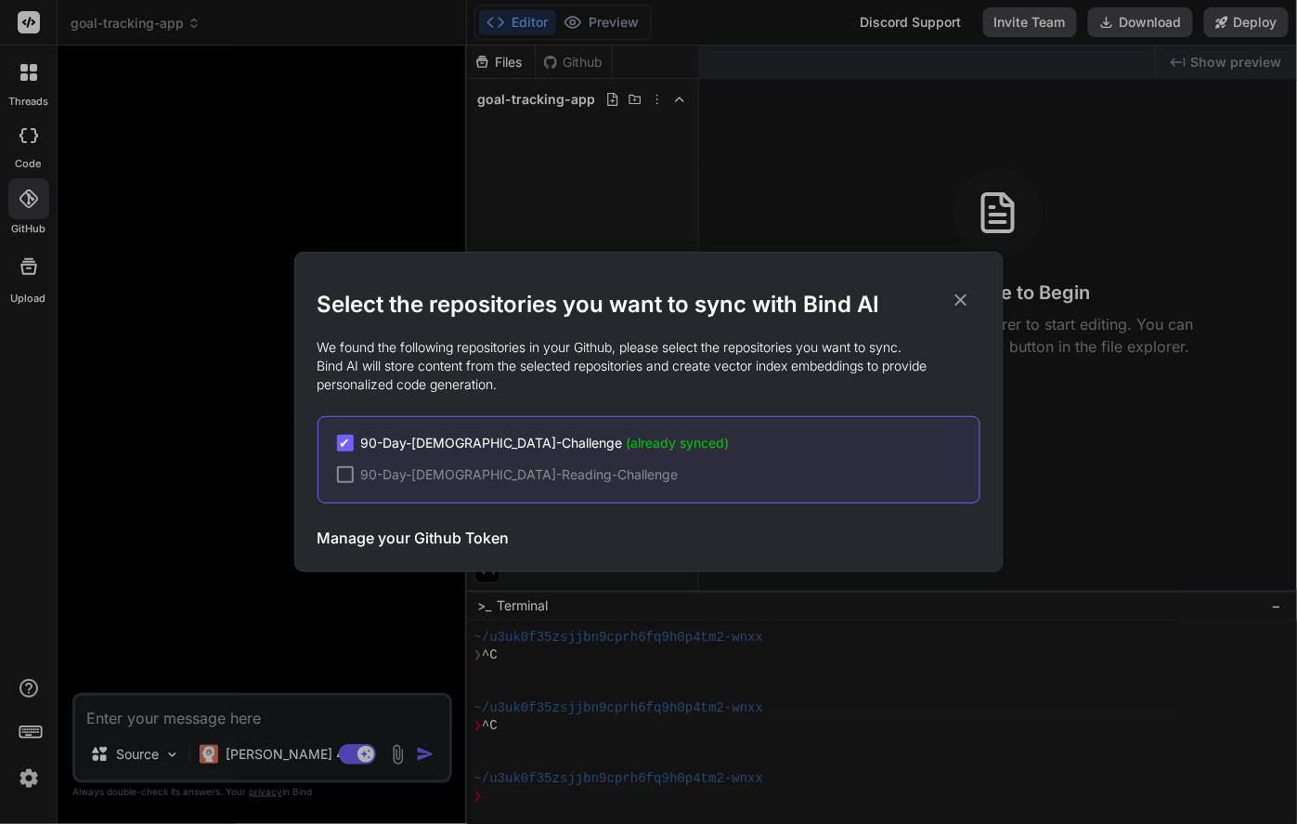
click at [407, 529] on h3 "Manage your Github Token" at bounding box center [414, 537] width 192 height 22
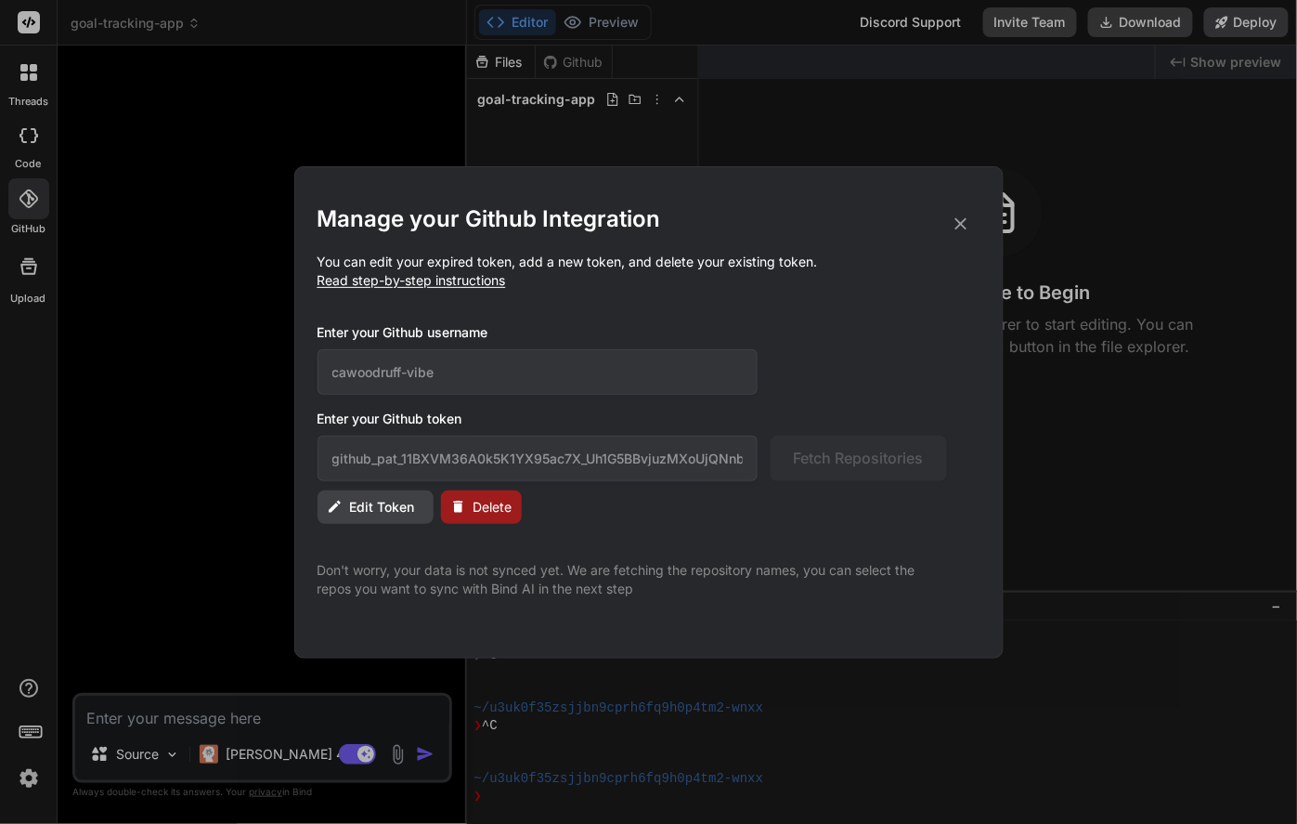
click at [403, 503] on span "Edit Token" at bounding box center [382, 507] width 65 height 19
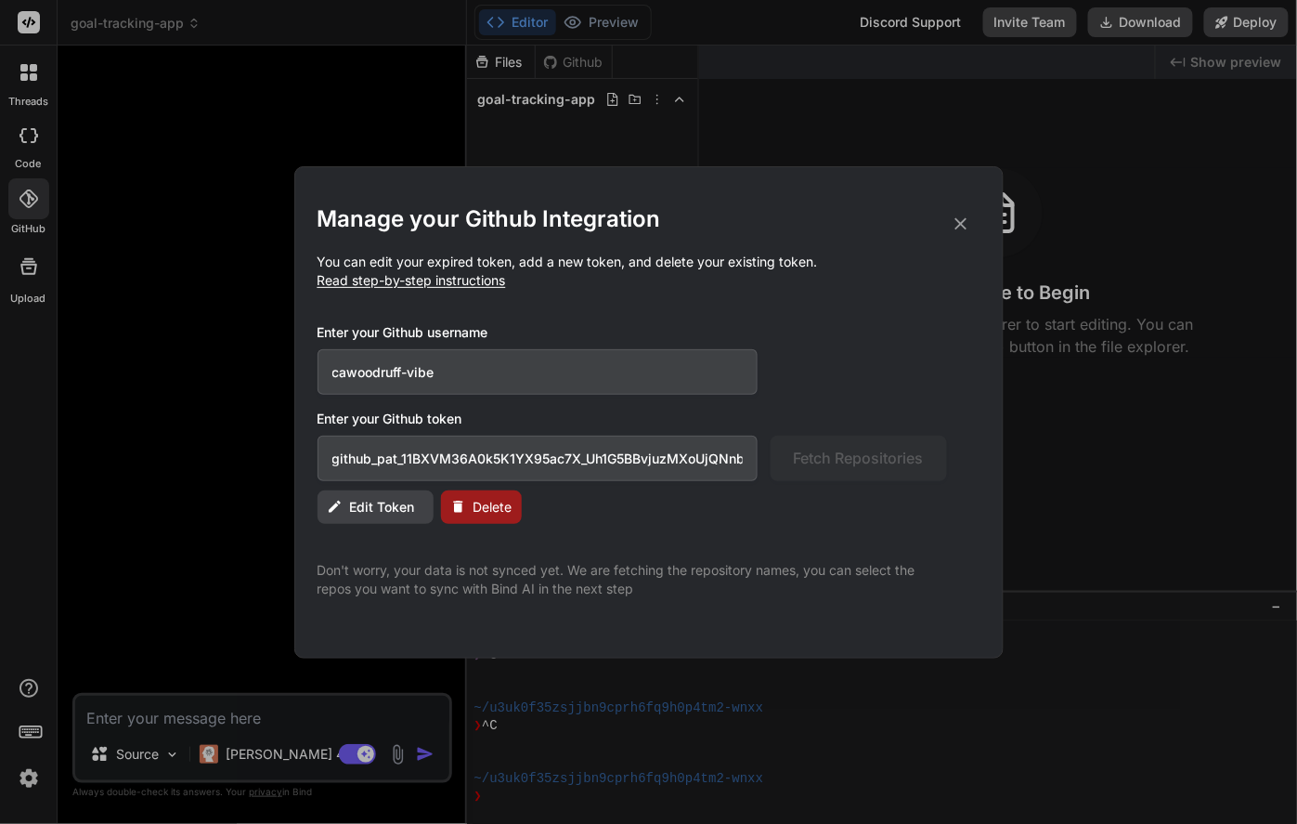
click at [702, 456] on input "github_pat_11BXVM36A0k5K1YX95ac7X_Uh1G5BBvjuzMXoUjQNnbJQ1LIAy4tpDHuuG0eMx9eqXRO…" at bounding box center [538, 457] width 441 height 45
click at [822, 459] on div "github_pat_11BXVM36A0k5K1YX95ac7X_Uh1G5BBvjuzMXoUjQNnbJQ1LIAy4tpDHuuG0eMx9eqXRO…" at bounding box center [633, 457] width 630 height 45
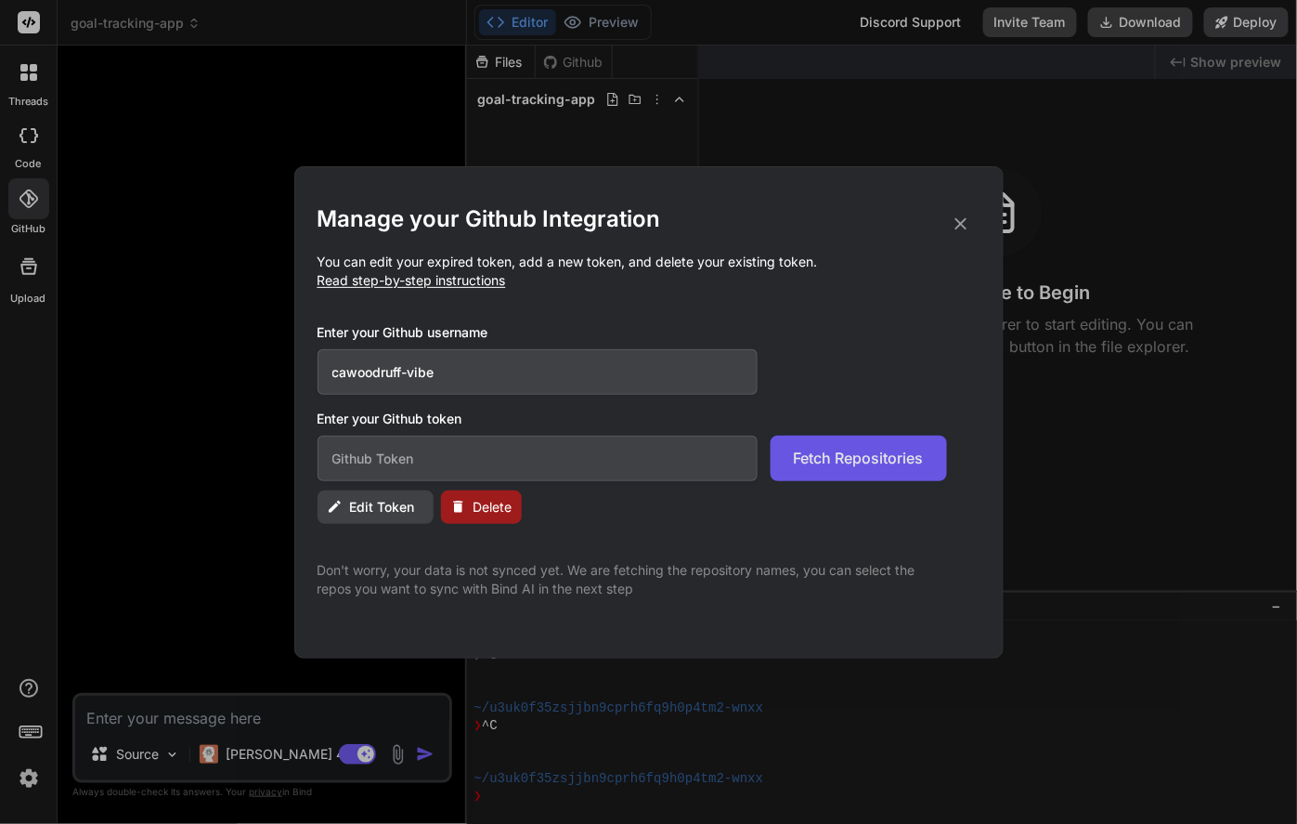
click at [822, 459] on span "Fetch Repositories" at bounding box center [859, 458] width 130 height 22
click at [630, 453] on input "text" at bounding box center [538, 457] width 441 height 45
paste input "github_pat_11BXVM36A0k5K1YX95ac7X_Uh1G5BBvjuzMXoUjQNnbJQ1LIAy4tpDHuuG0eMx9eqXRO…"
click at [852, 448] on span "Fetch Repositories" at bounding box center [859, 458] width 130 height 22
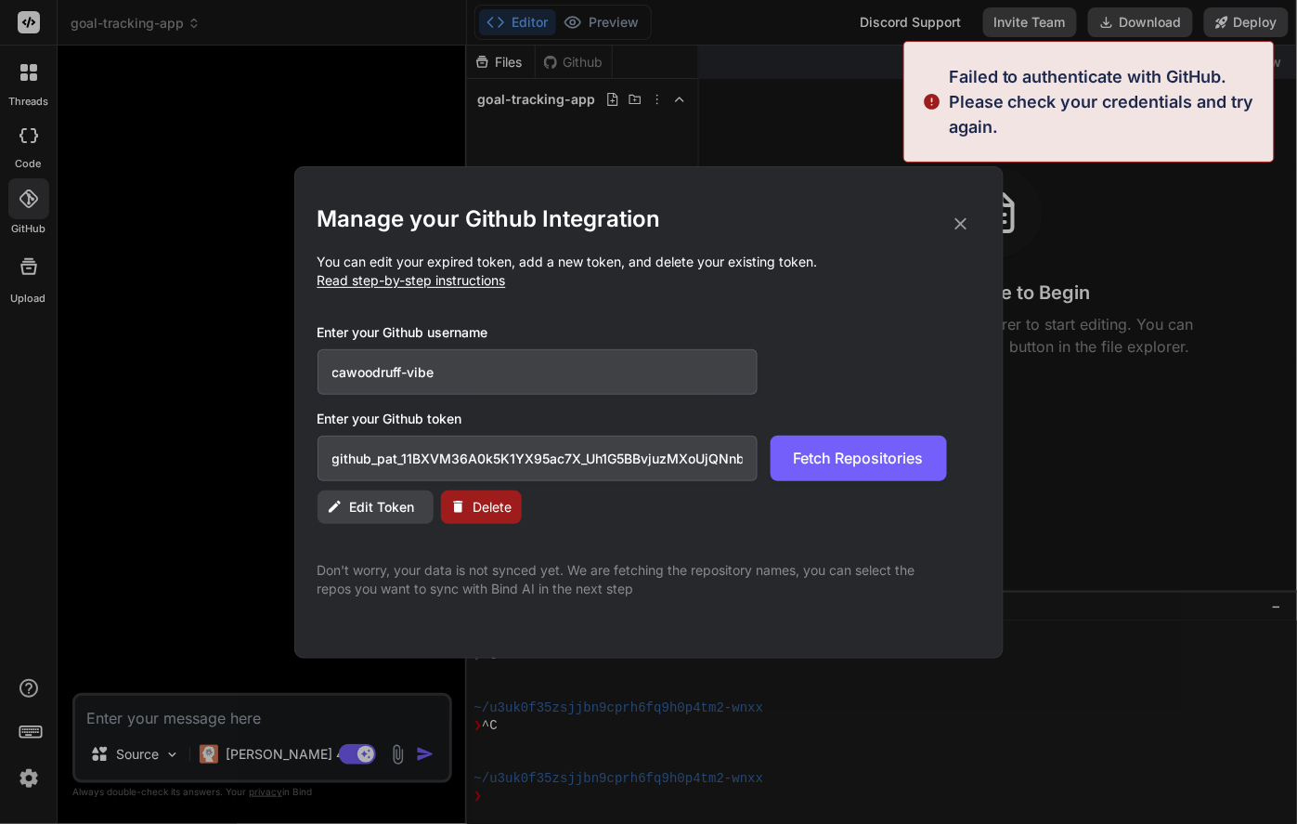
click at [708, 471] on input "github_pat_11BXVM36A0k5K1YX95ac7X_Uh1G5BBvjuzMXoUjQNnbJQ1LIAy4tpDHuuG0eMx9eqXRO…" at bounding box center [538, 457] width 441 height 45
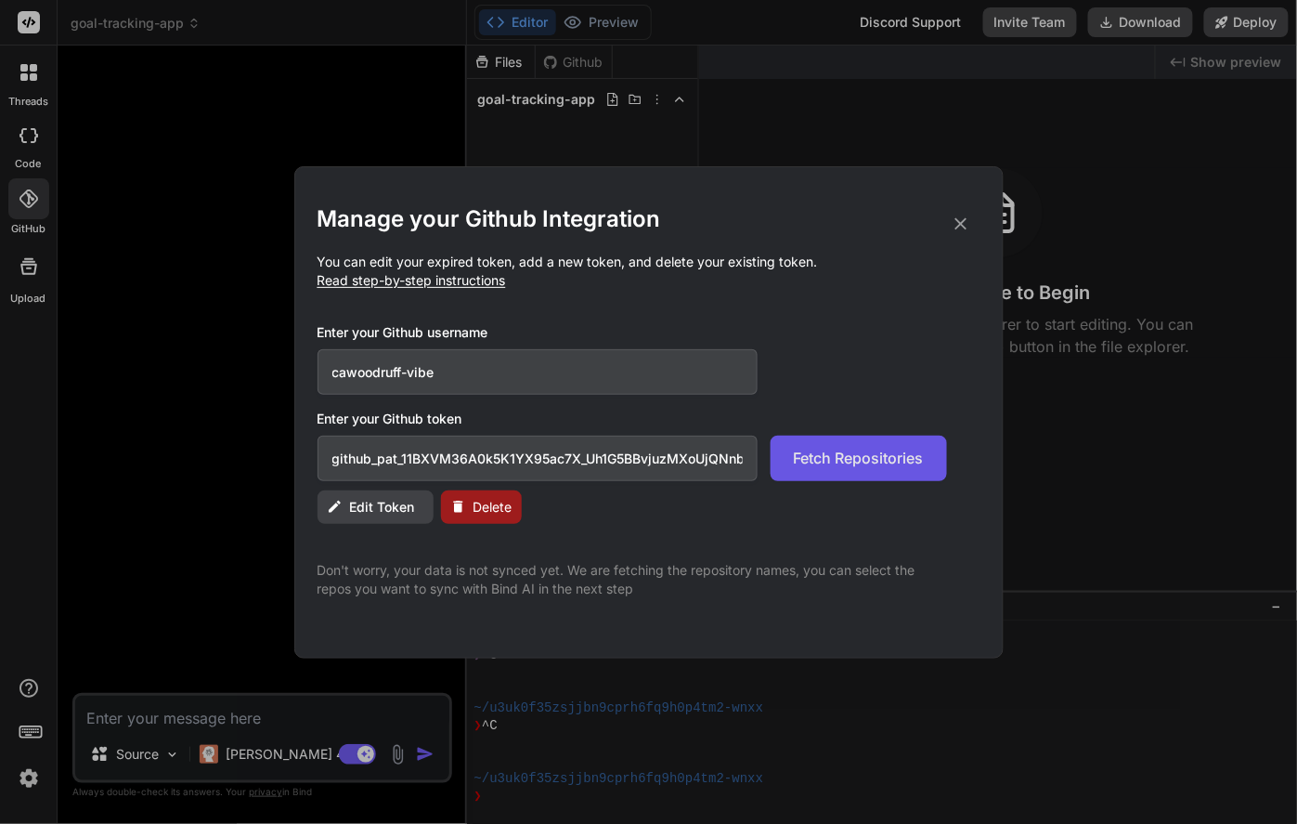
drag, startPoint x: 723, startPoint y: 462, endPoint x: 832, endPoint y: 468, distance: 108.8
click at [832, 468] on div "github_pat_11BXVM36A0k5K1YX95ac7X_Uh1G5BBvjuzMXoUjQNnbJQ1LIAy4tpDHuuG0eMx9eqXRO…" at bounding box center [633, 457] width 630 height 45
type input "github_pat_11BXVM36A0k5K1YX95ac7X_Uh1G5BBvjuzMXoUjQNnbJQ1LIAy4tpDHuuG0eMx9eqXRO…"
click at [474, 282] on span "Read step-by-step instructions" at bounding box center [412, 280] width 188 height 16
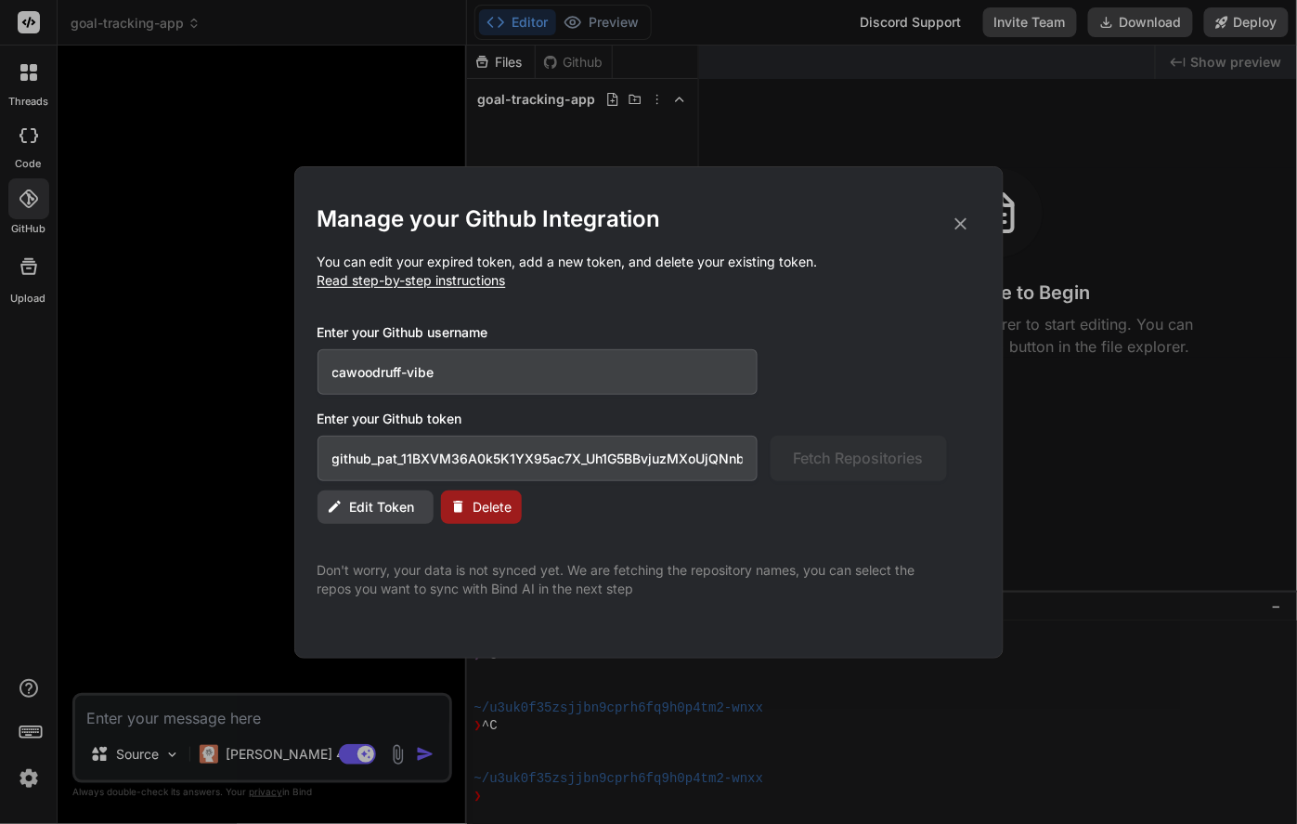
click at [961, 225] on icon at bounding box center [961, 223] width 12 height 12
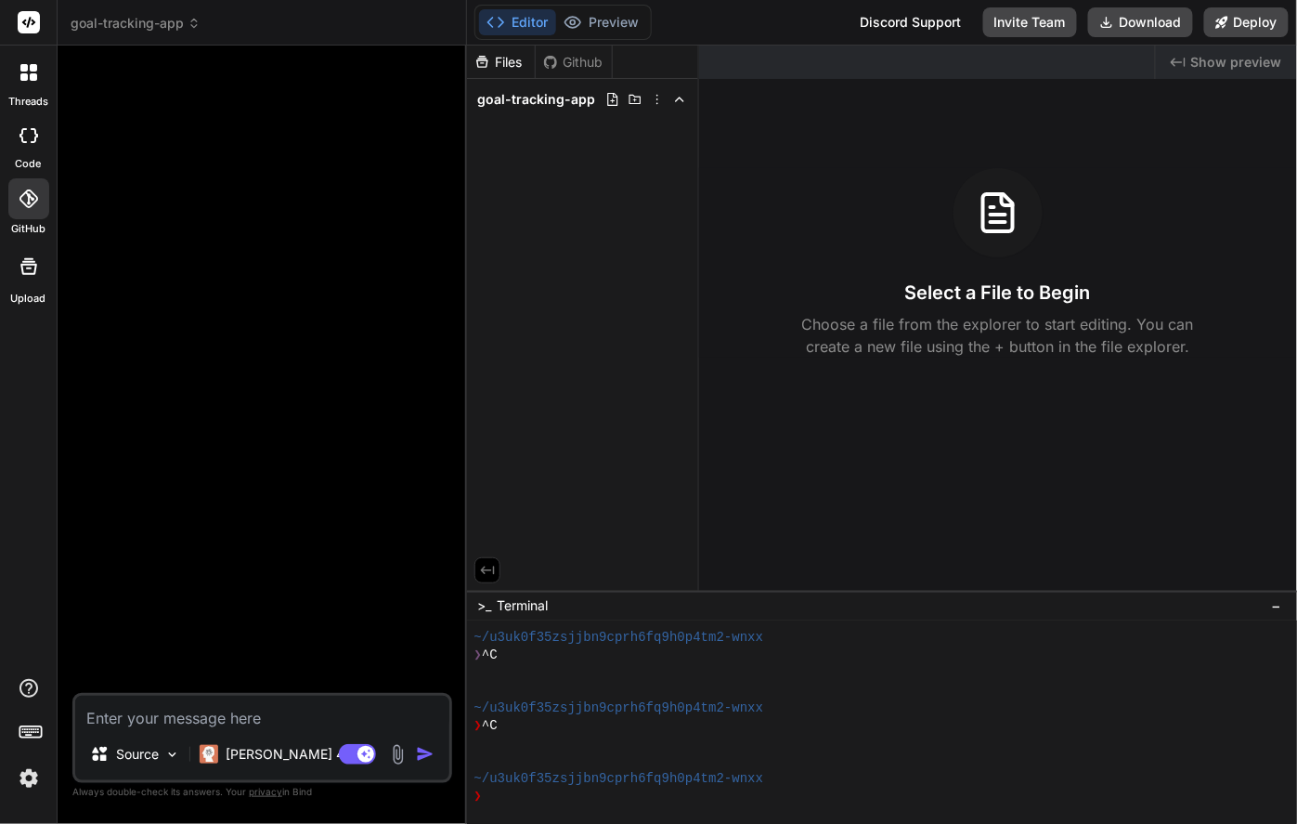
click at [573, 64] on div "Github" at bounding box center [574, 62] width 76 height 19
click at [555, 215] on div "Files Github goal-tracking-app" at bounding box center [583, 317] width 232 height 545
click at [27, 195] on icon at bounding box center [28, 198] width 19 height 19
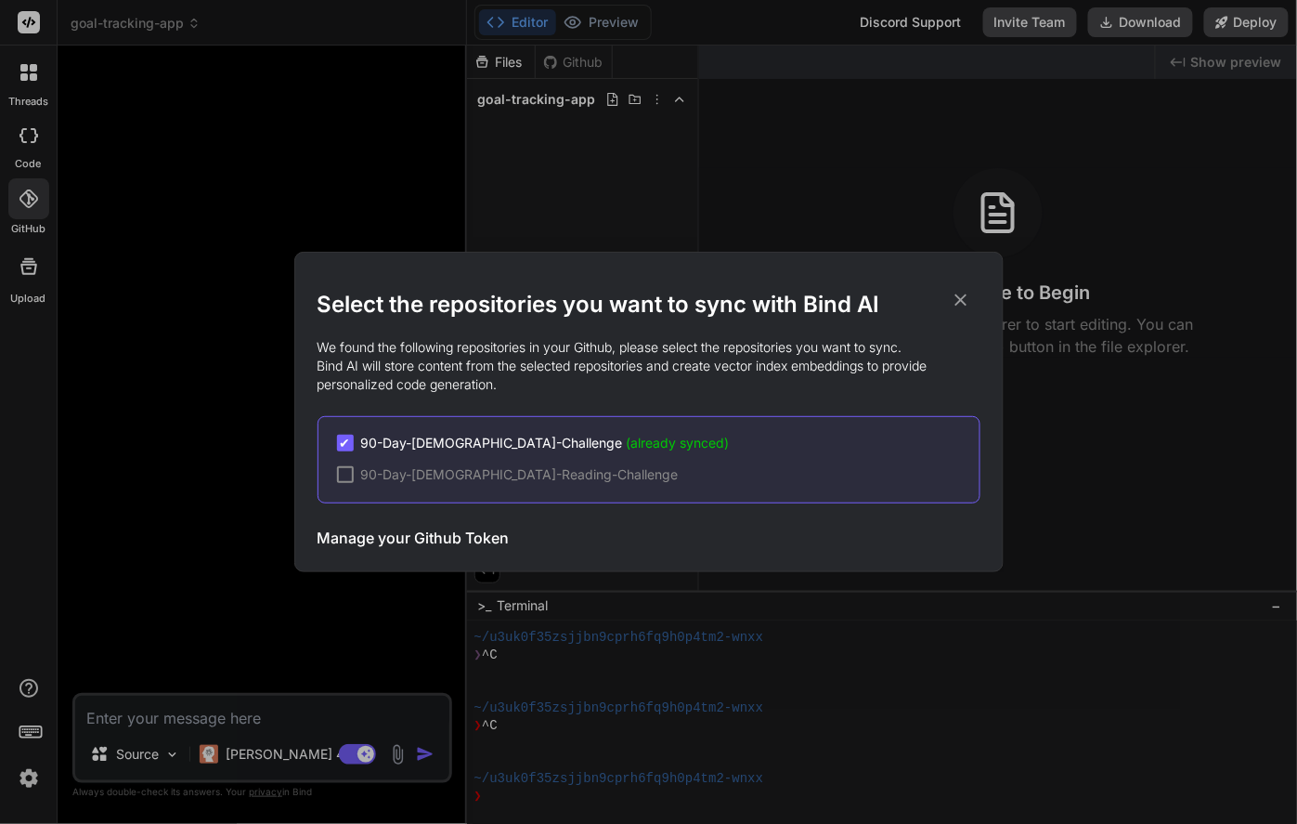
click at [961, 305] on icon at bounding box center [961, 300] width 20 height 20
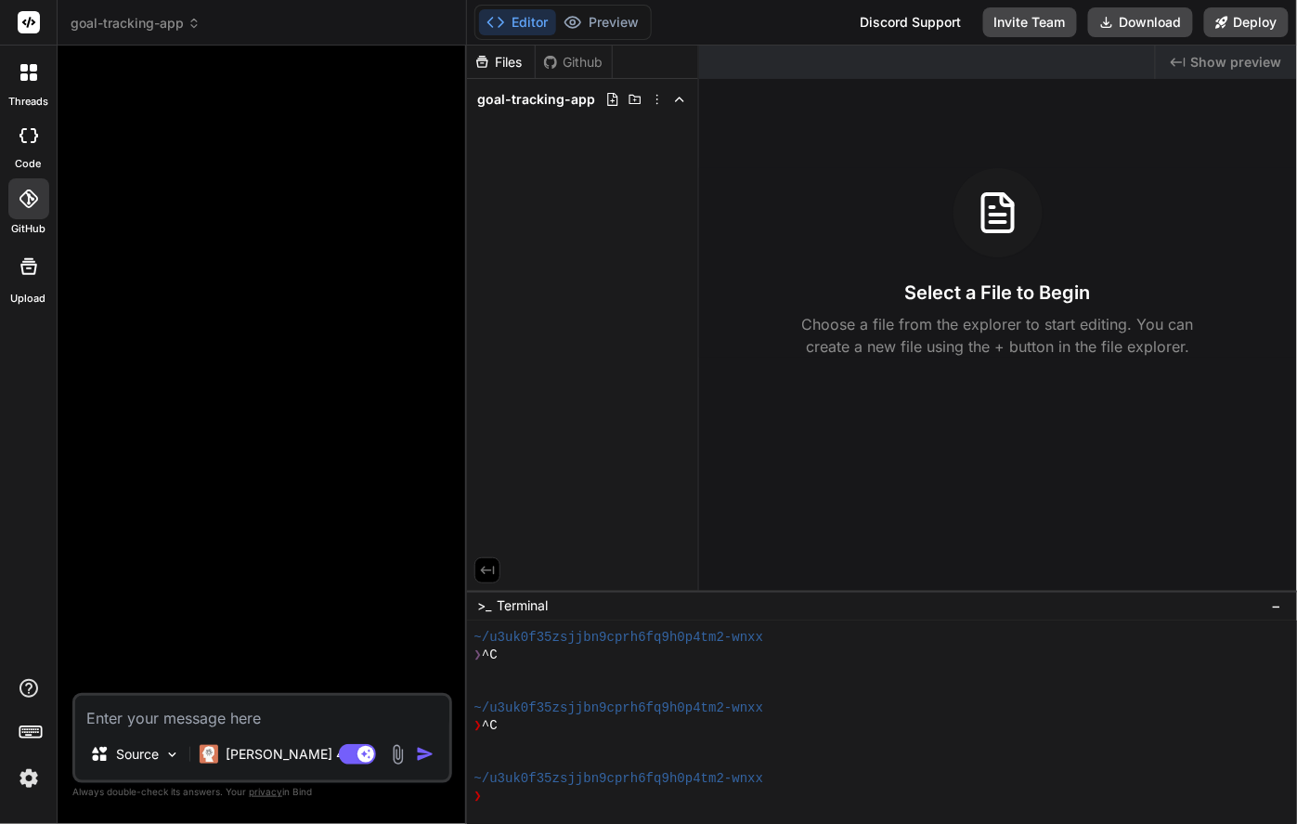
click at [961, 305] on div "Select a File to Begin Choose a file from the explorer to start editing. You ca…" at bounding box center [998, 262] width 598 height 189
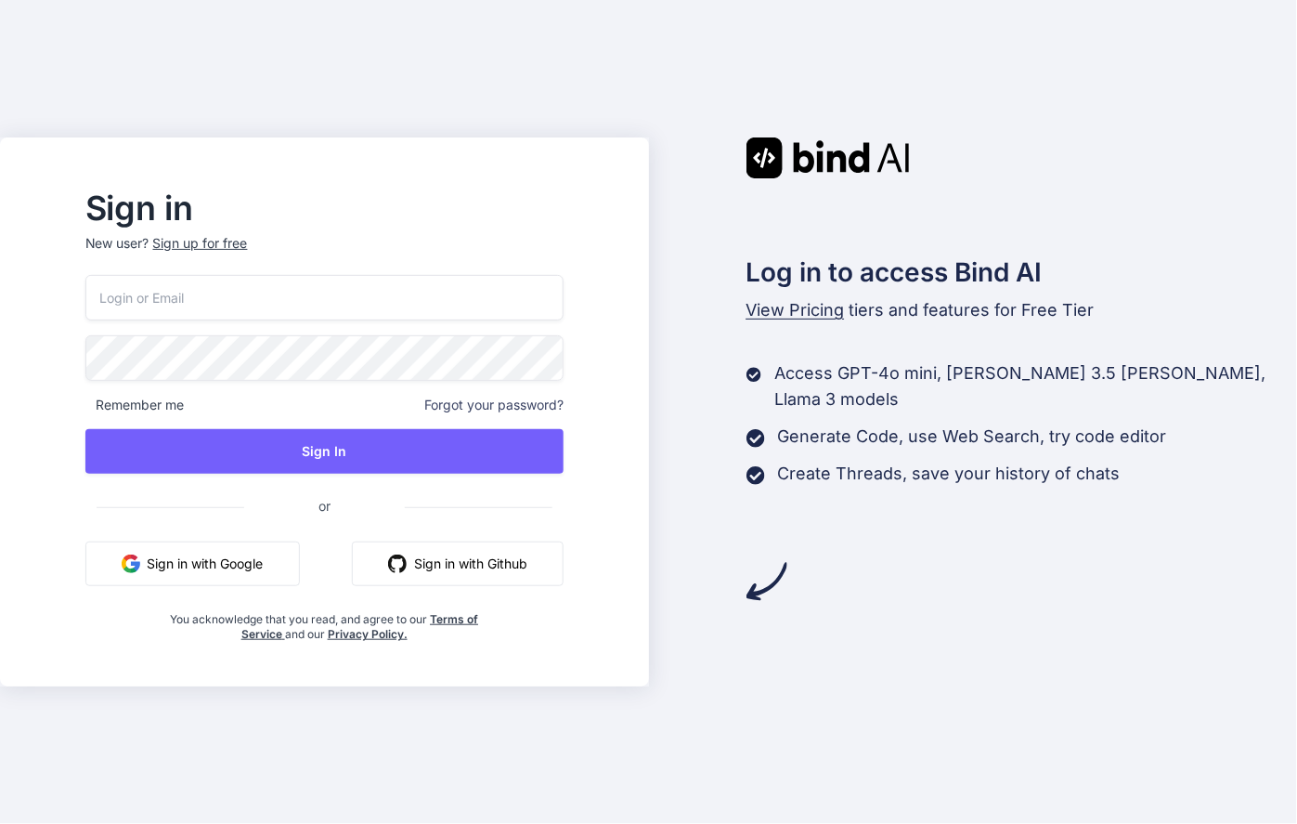
click at [261, 556] on button "Sign in with Google" at bounding box center [192, 563] width 214 height 45
click at [231, 572] on button "Sign in with Google" at bounding box center [192, 563] width 214 height 45
